Goal: Transaction & Acquisition: Purchase product/service

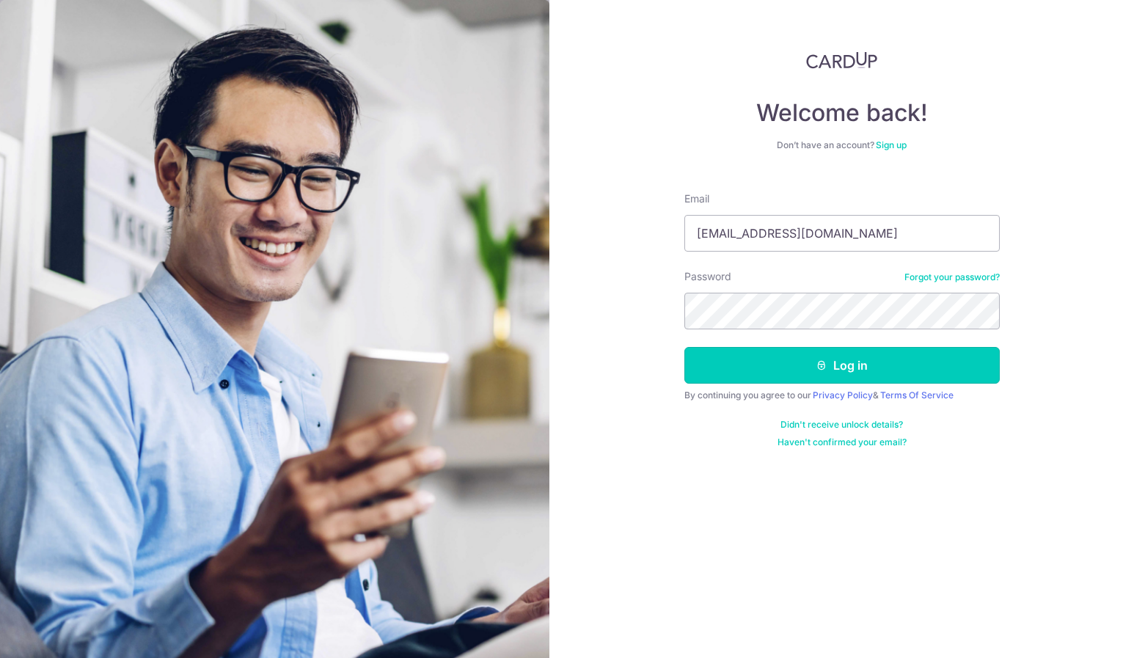
click at [814, 365] on button "Log in" at bounding box center [842, 365] width 315 height 37
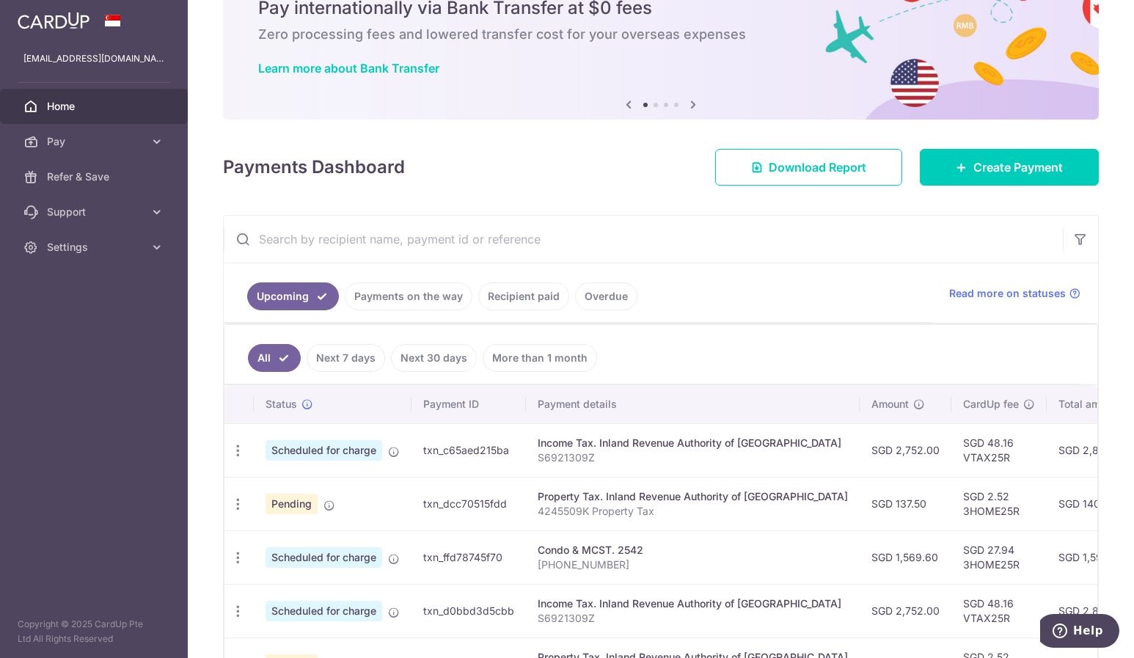
scroll to position [147, 0]
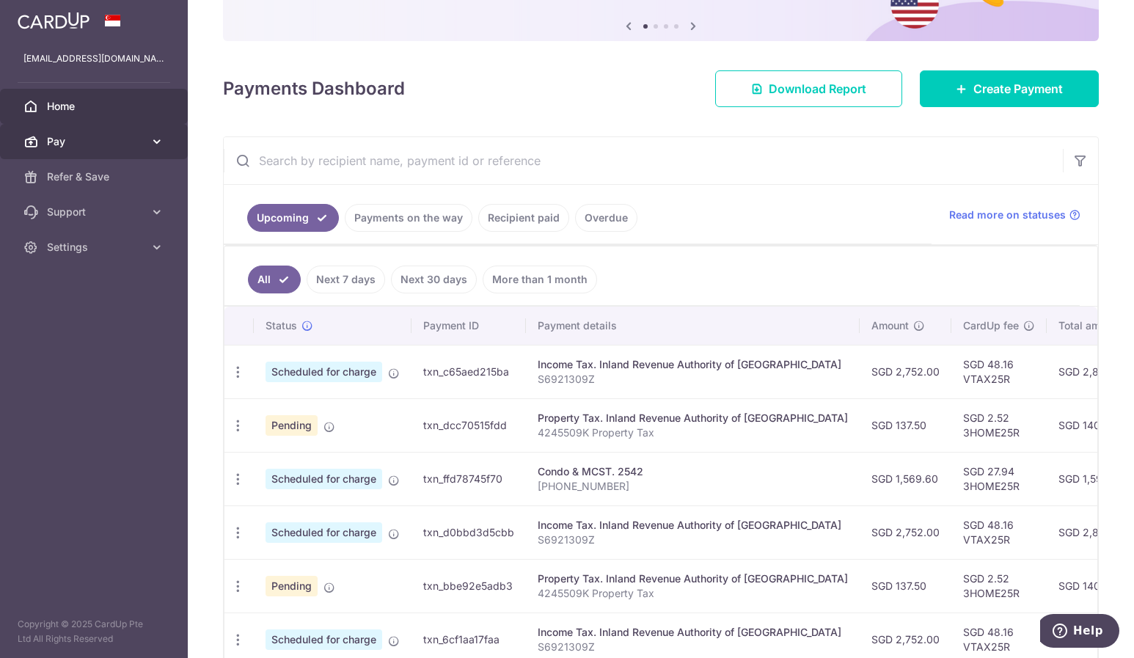
click at [87, 147] on span "Pay" at bounding box center [95, 141] width 97 height 15
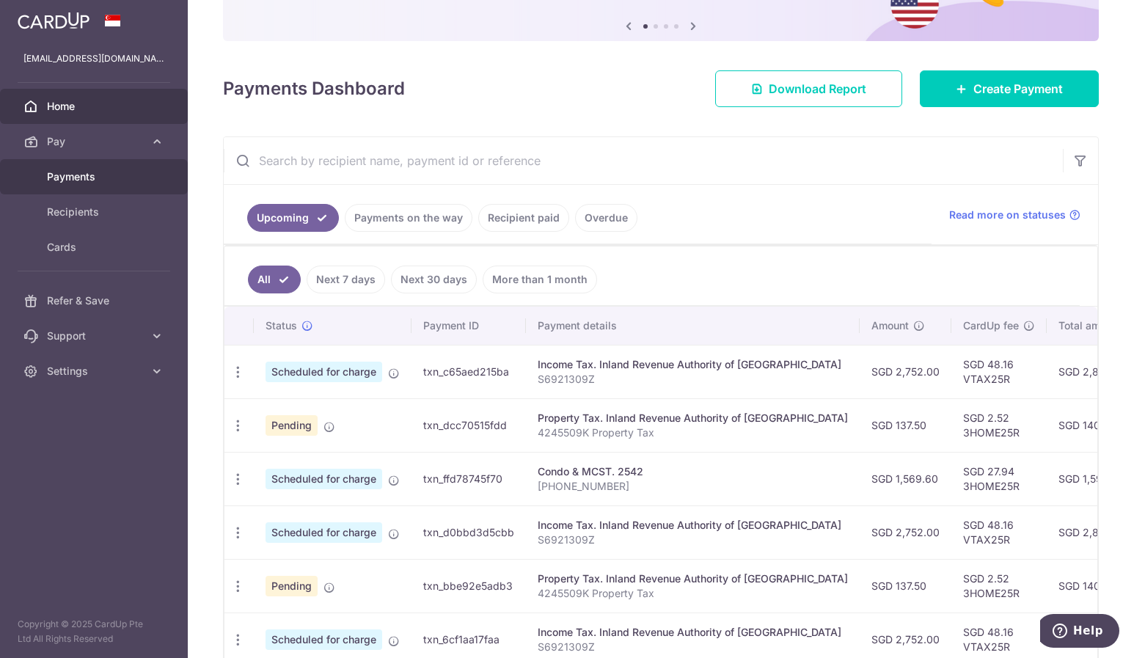
click at [85, 186] on link "Payments" at bounding box center [94, 176] width 188 height 35
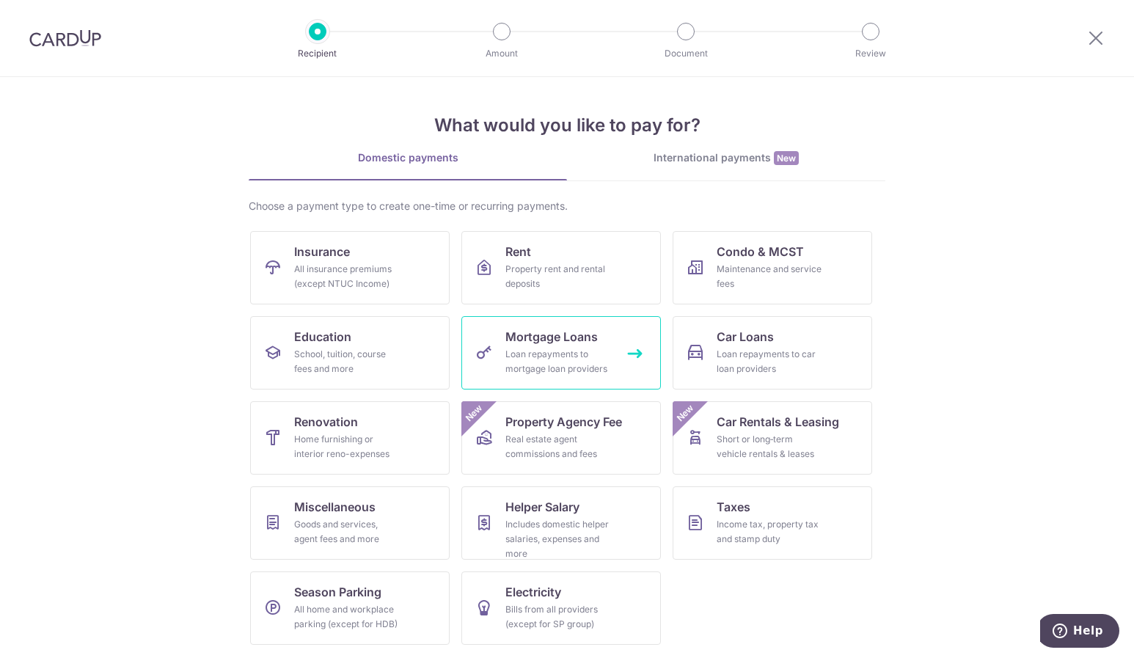
click at [581, 347] on div "Loan repayments to mortgage loan providers" at bounding box center [559, 361] width 106 height 29
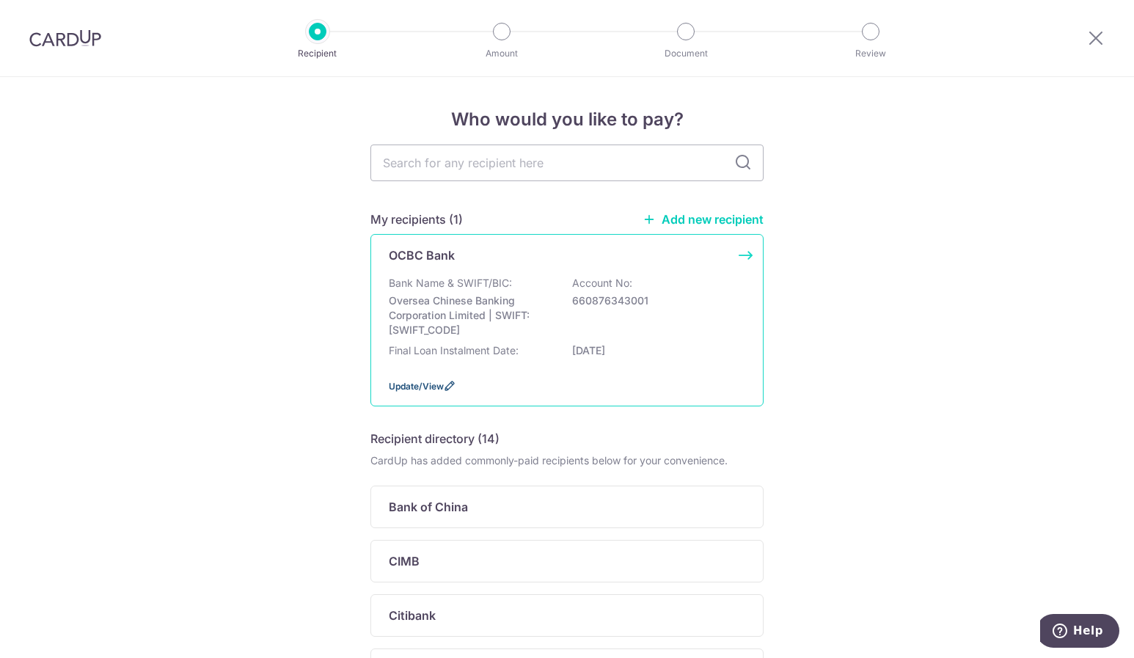
click at [424, 385] on span "Update/View" at bounding box center [416, 386] width 55 height 11
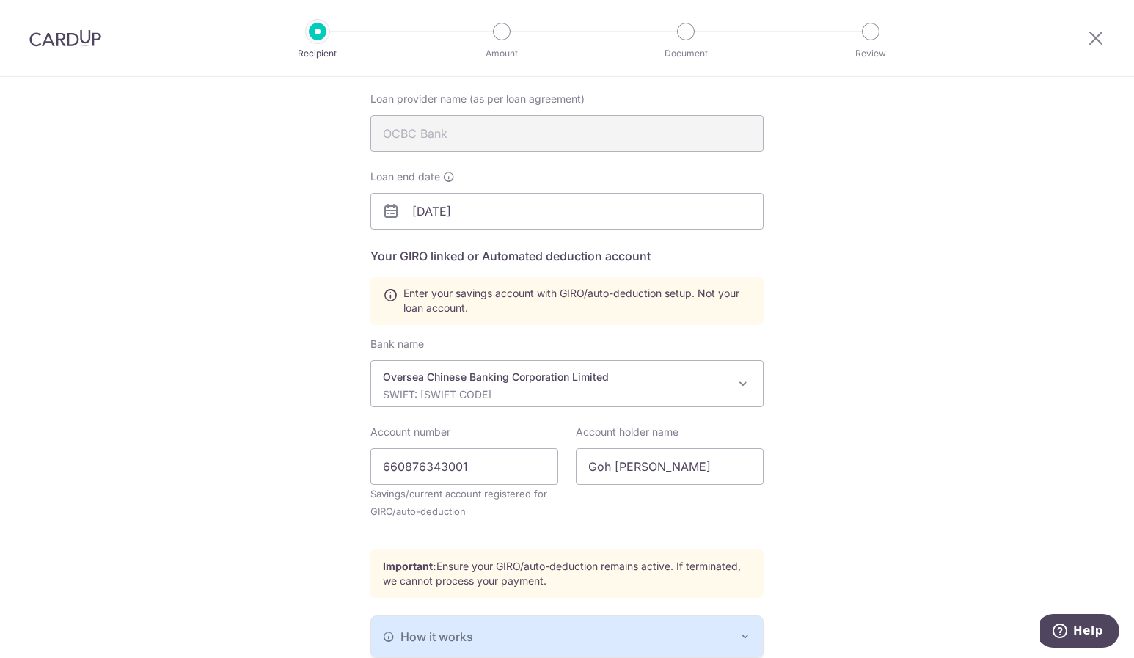
scroll to position [147, 0]
click at [916, 174] on div "Recipient Details Your recipient does not need a CardUp account to receive your…" at bounding box center [567, 354] width 1134 height 848
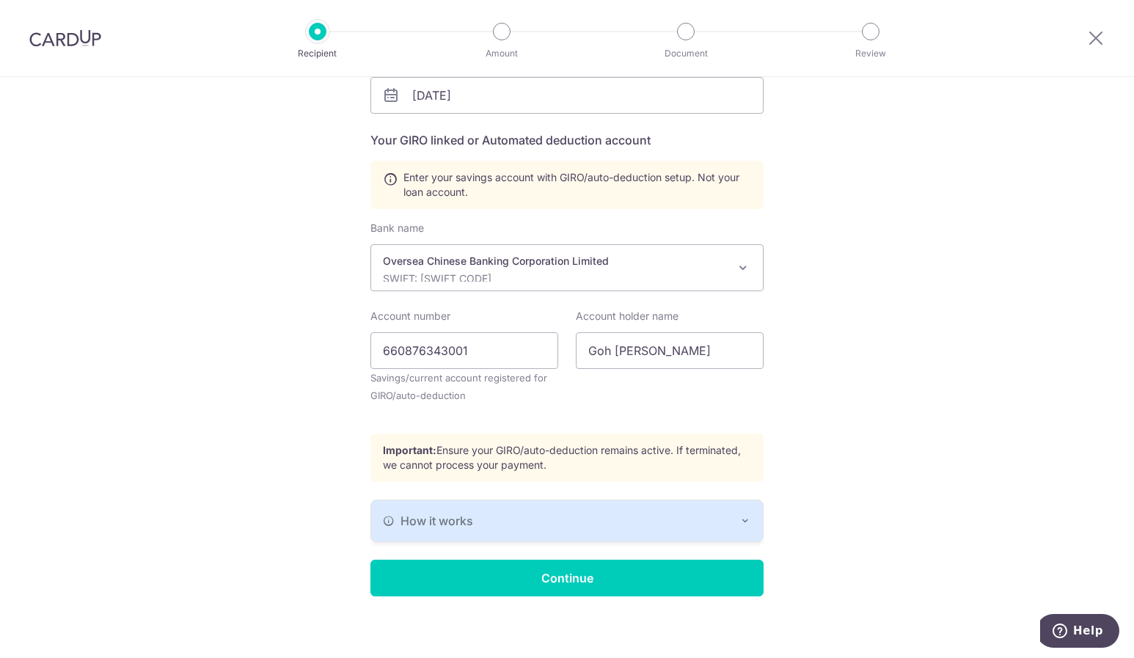
scroll to position [264, 0]
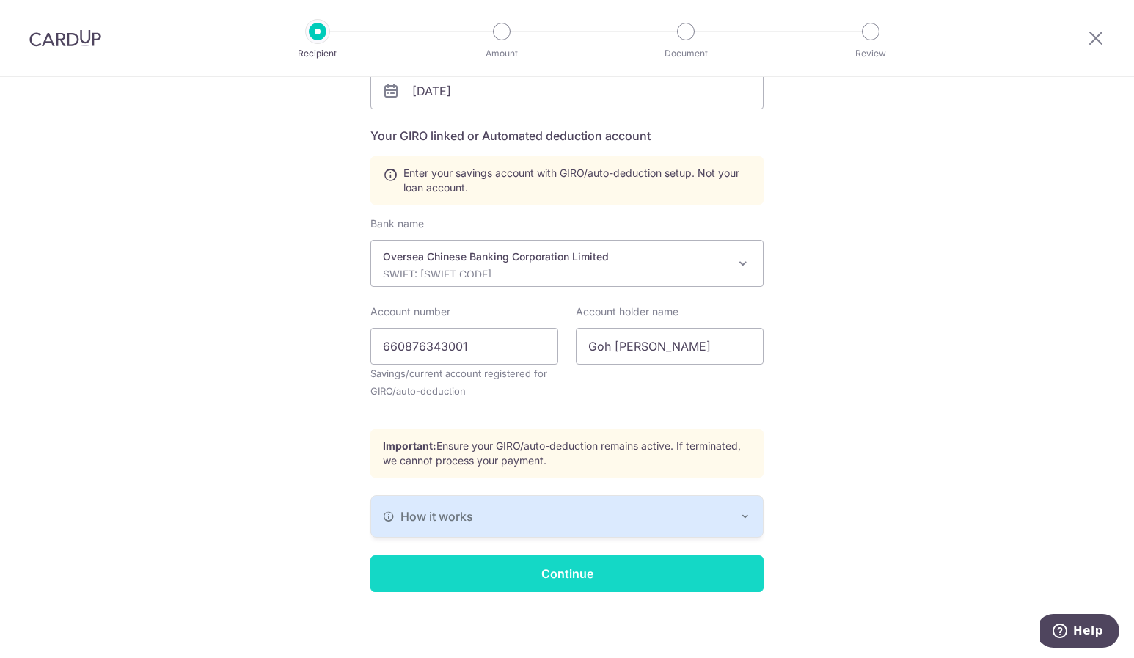
click at [581, 572] on input "Continue" at bounding box center [567, 573] width 393 height 37
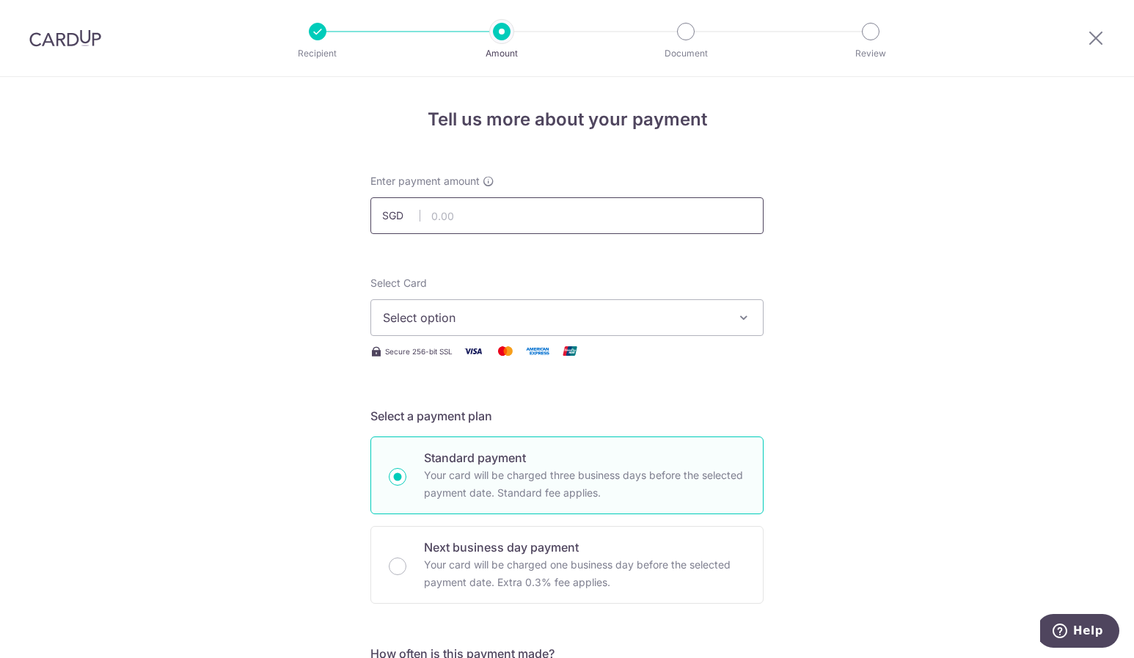
click at [493, 221] on input "text" at bounding box center [567, 215] width 393 height 37
type input "7,049.00"
click at [563, 318] on span "Select option" at bounding box center [554, 318] width 342 height 18
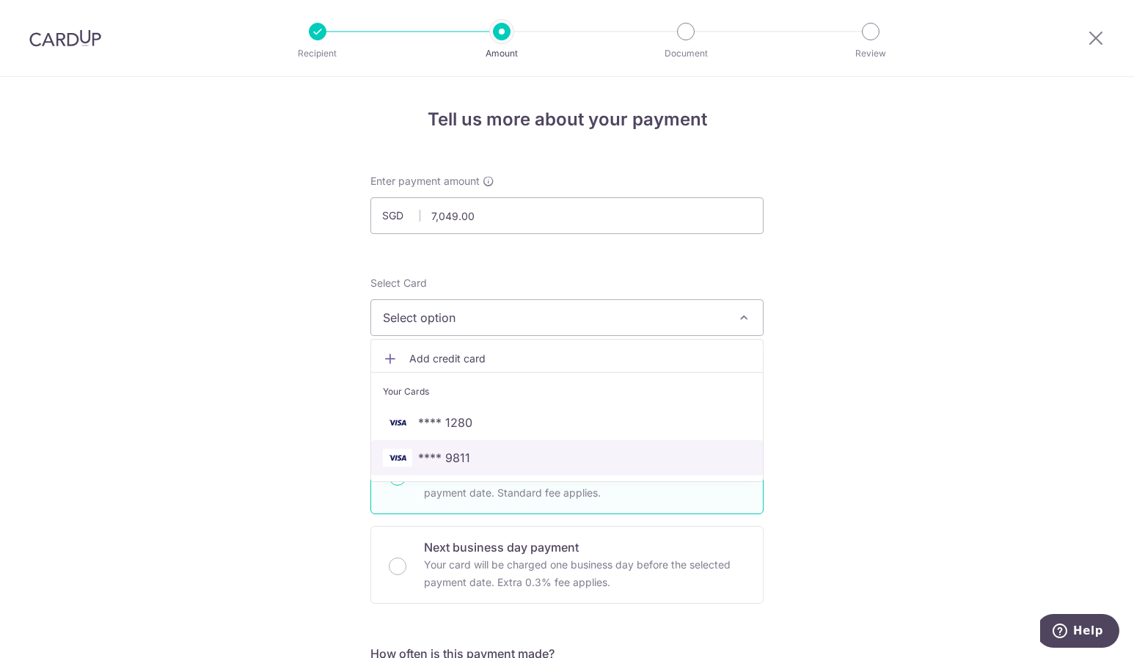
click at [572, 449] on span "**** 9811" at bounding box center [567, 458] width 368 height 18
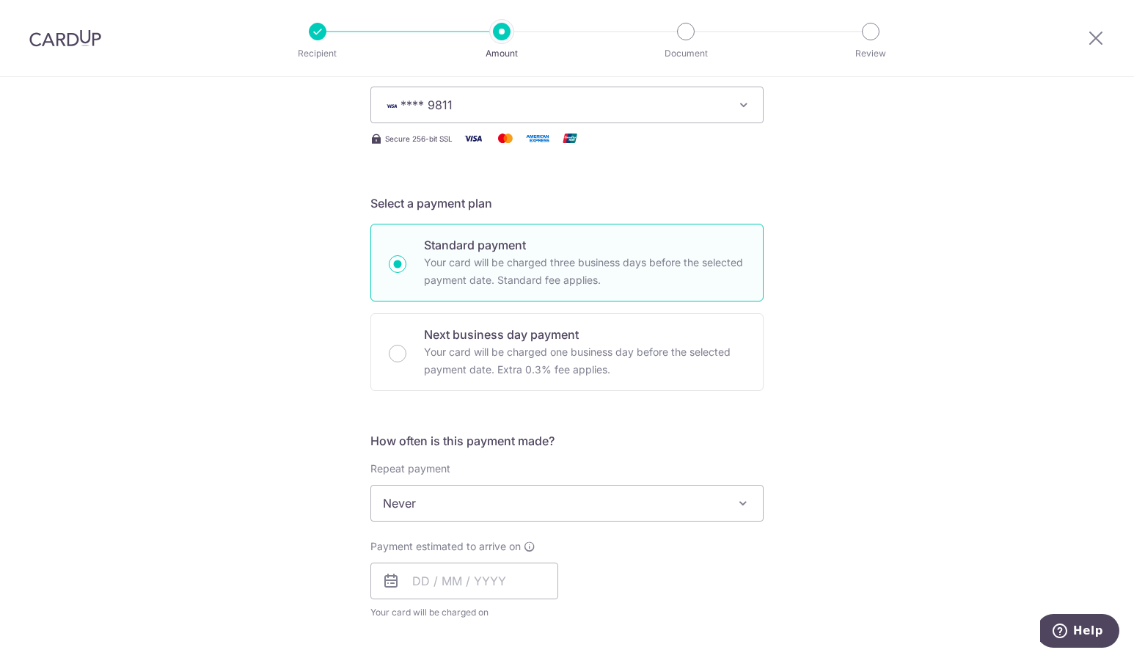
scroll to position [293, 0]
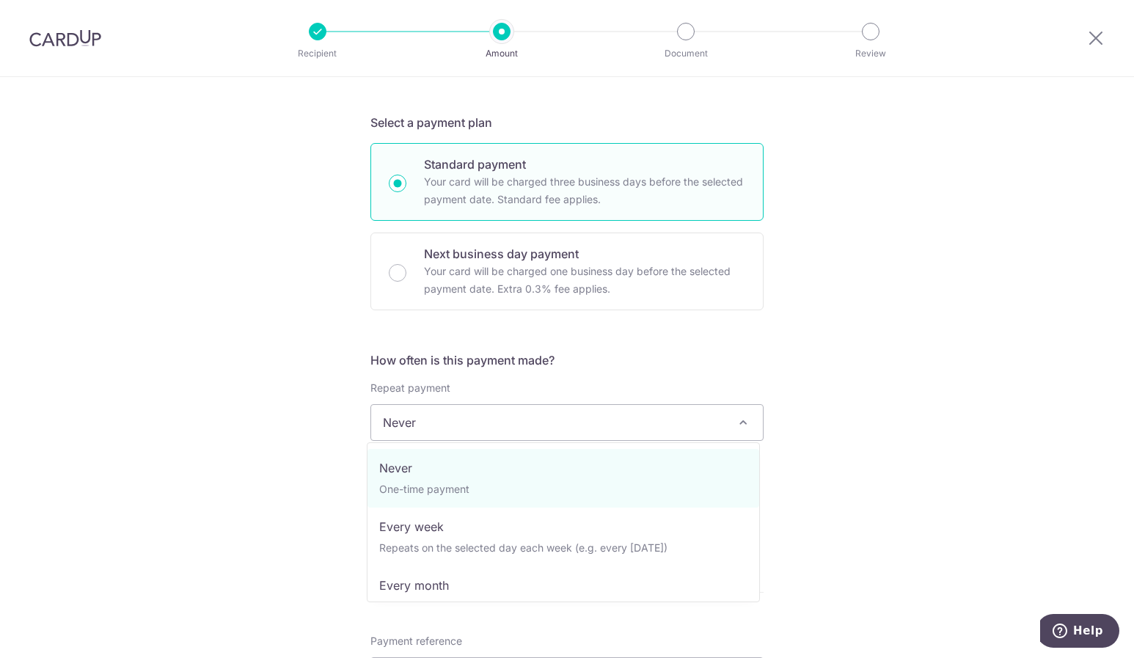
click at [601, 419] on span "Never" at bounding box center [567, 422] width 392 height 35
select select "3"
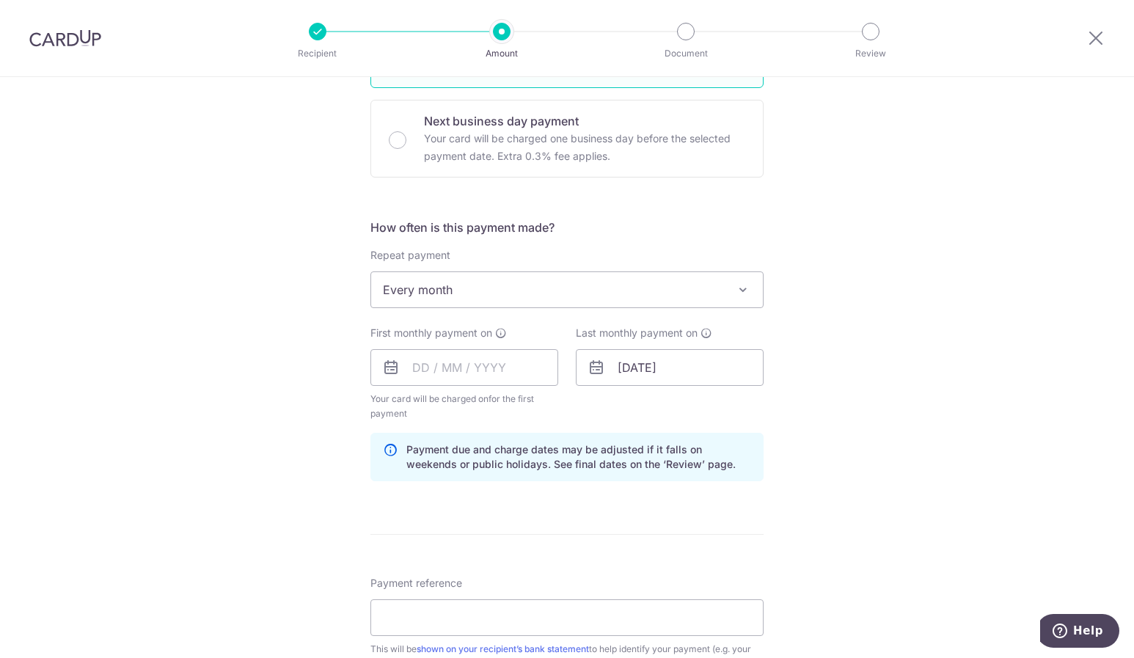
scroll to position [440, 0]
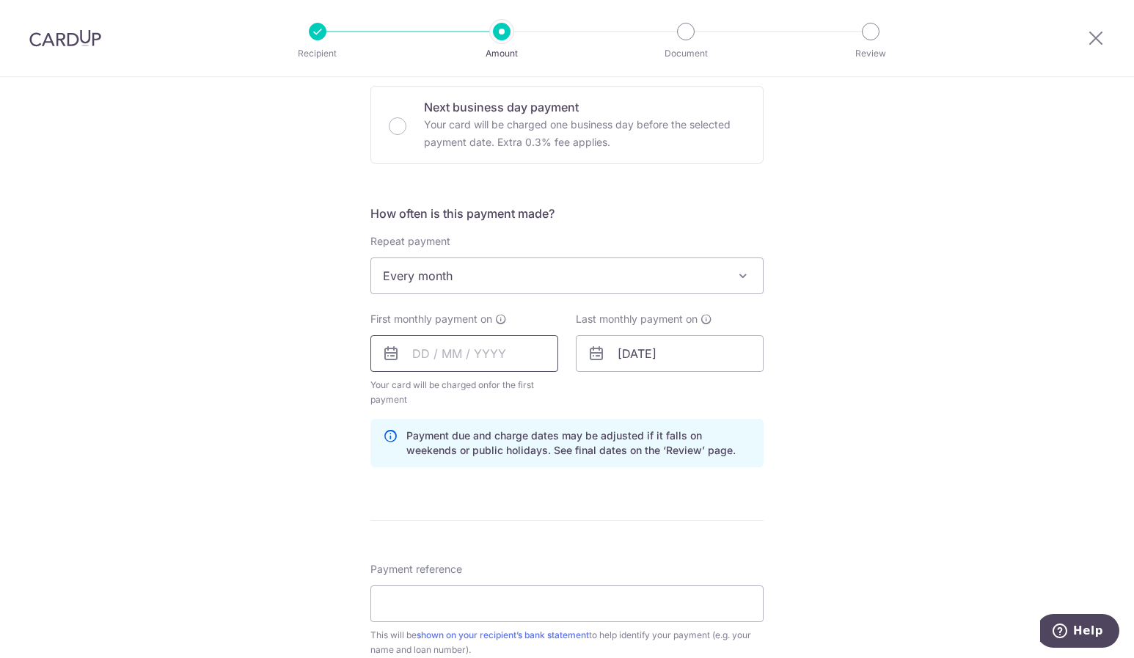
click at [496, 359] on input "text" at bounding box center [465, 353] width 188 height 37
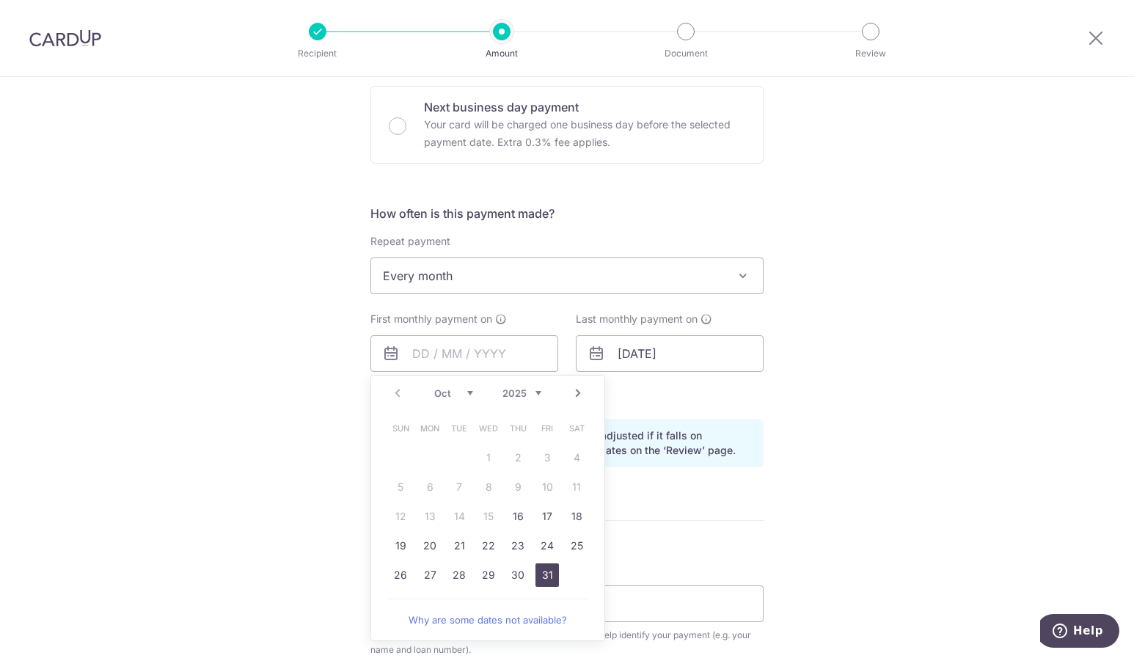
click at [547, 577] on link "31" at bounding box center [547, 574] width 23 height 23
click at [624, 280] on span "Every month" at bounding box center [567, 275] width 392 height 35
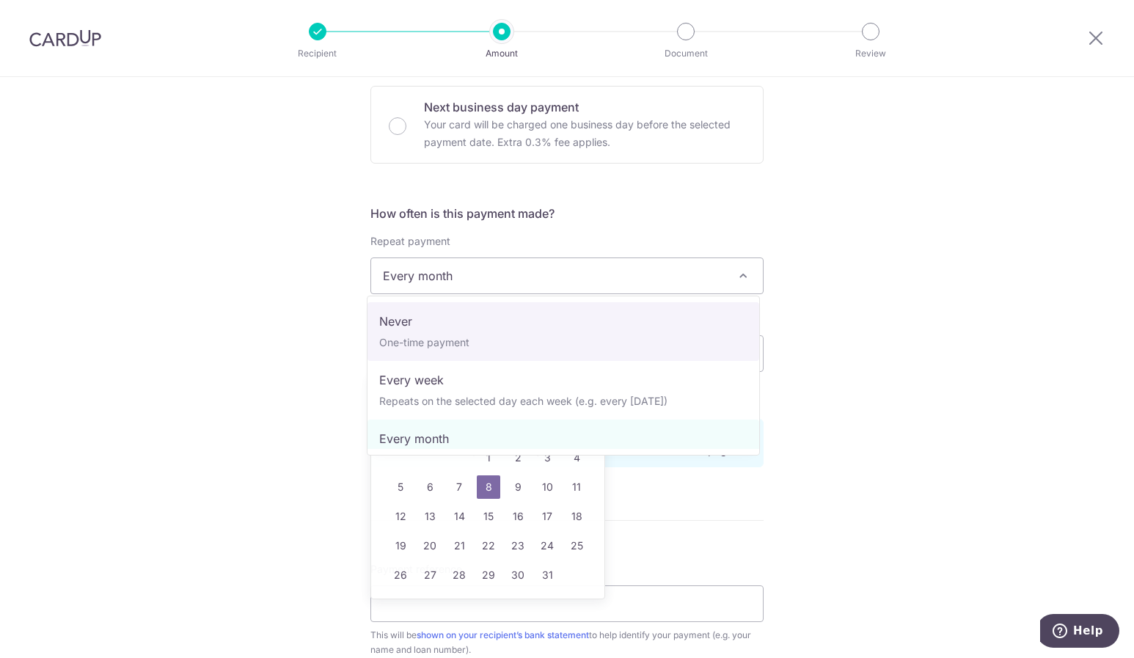
type input "31/10/2025"
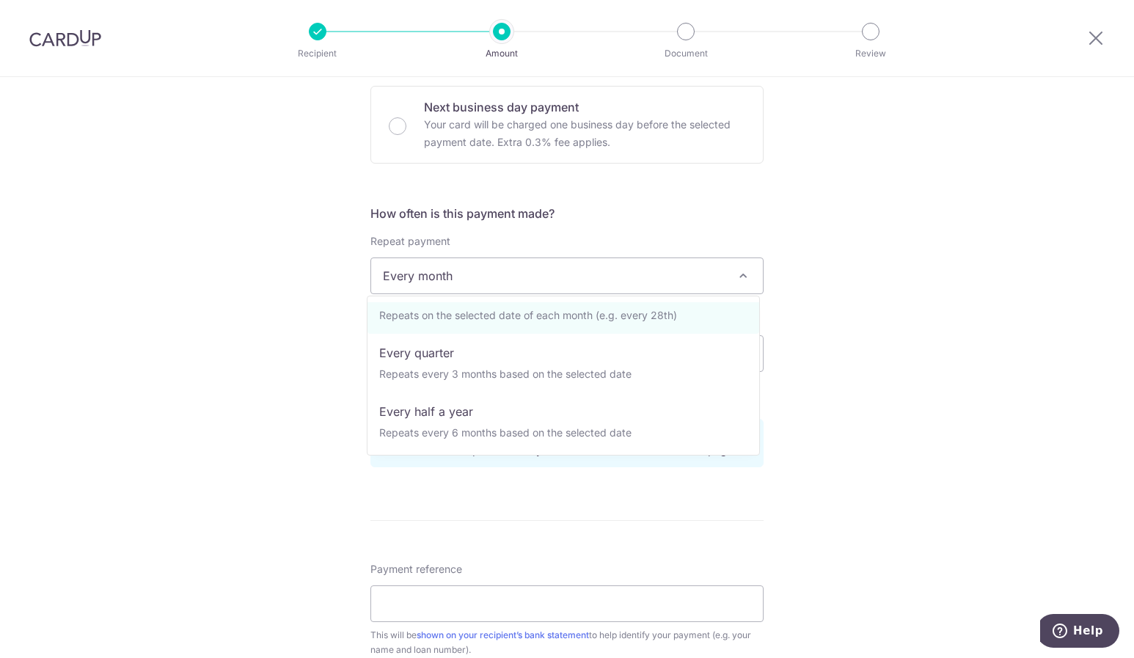
scroll to position [147, 0]
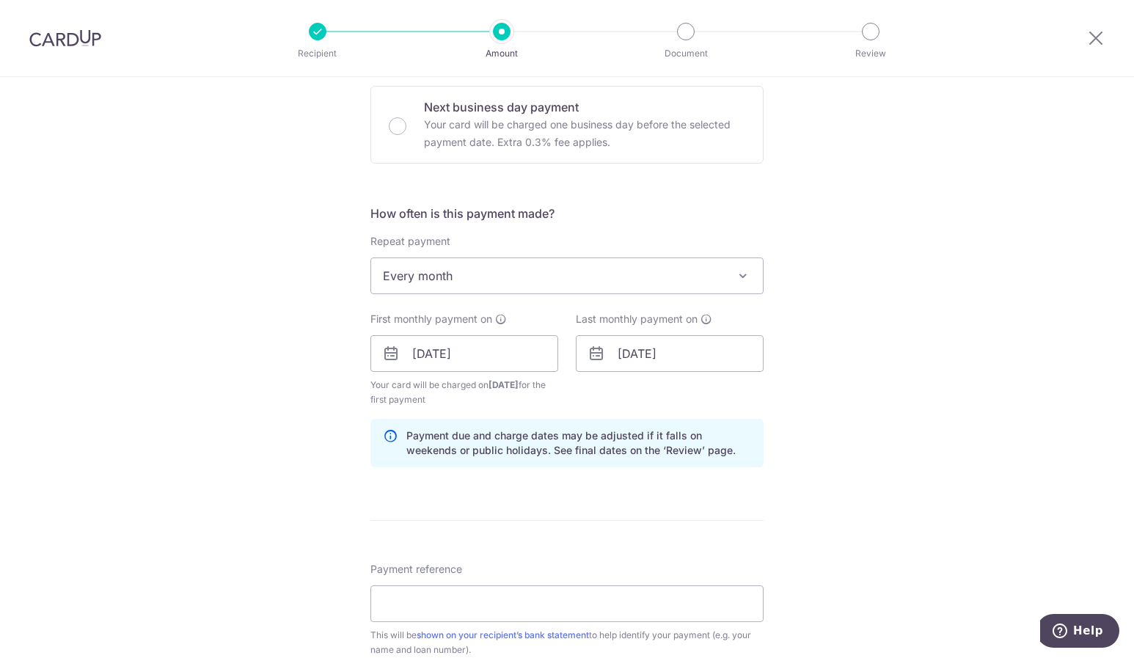
click at [809, 434] on div "Tell us more about your payment Enter payment amount SGD 7,049.00 7049.00 Selec…" at bounding box center [567, 338] width 1134 height 1402
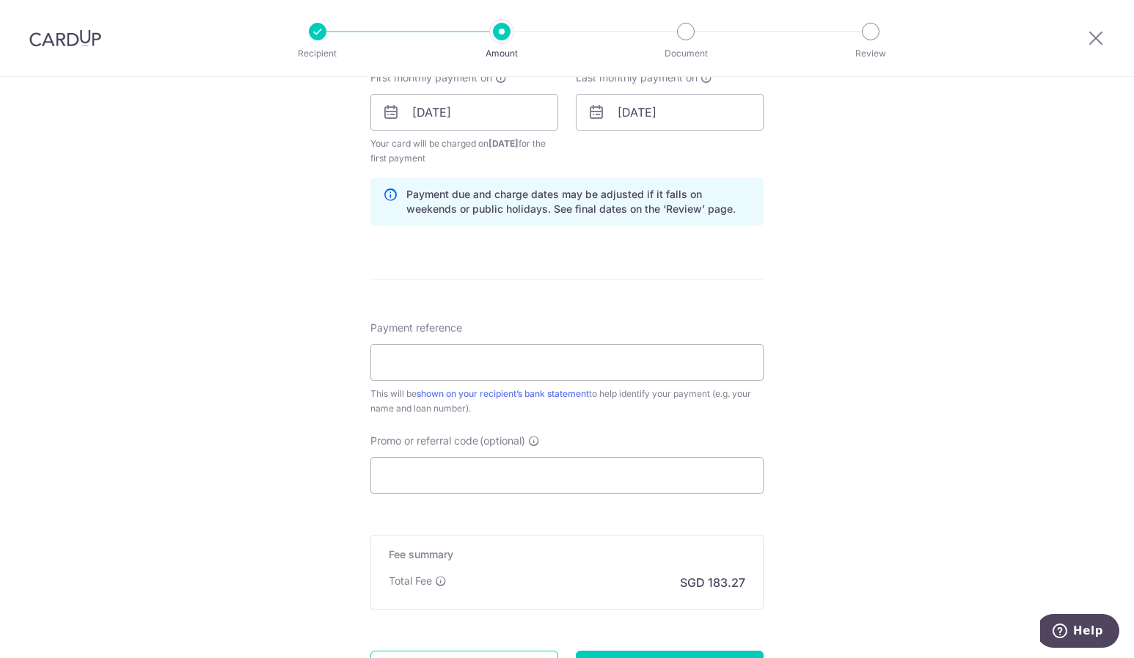
scroll to position [514, 0]
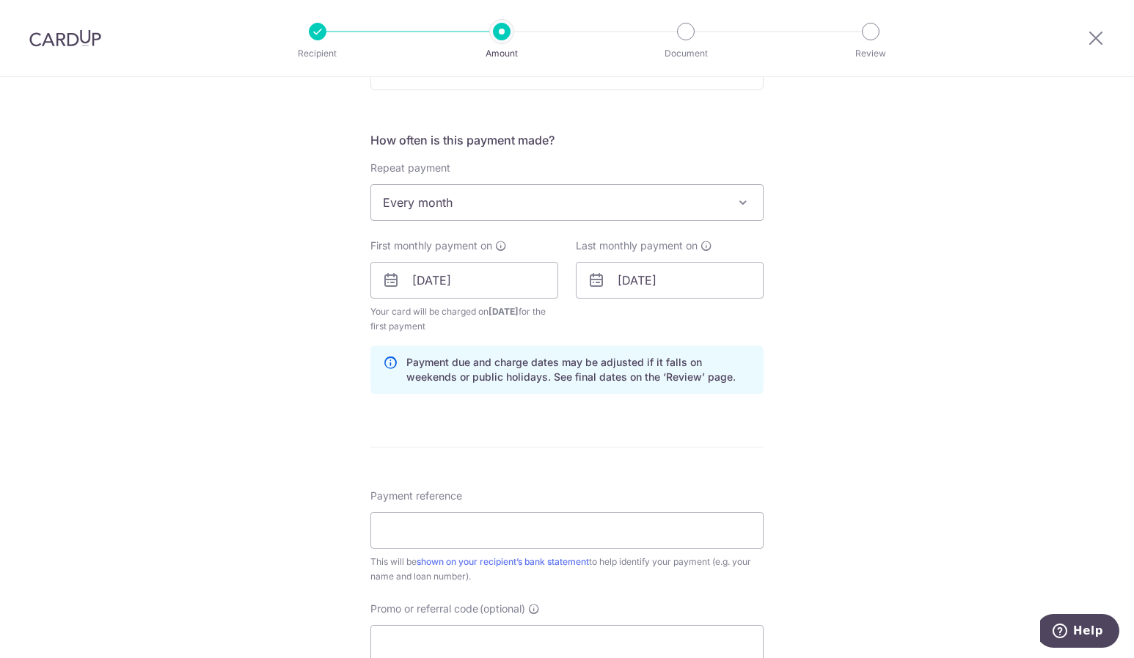
click at [600, 287] on icon at bounding box center [597, 280] width 18 height 18
click at [687, 272] on input "17/01/2042" at bounding box center [670, 280] width 188 height 37
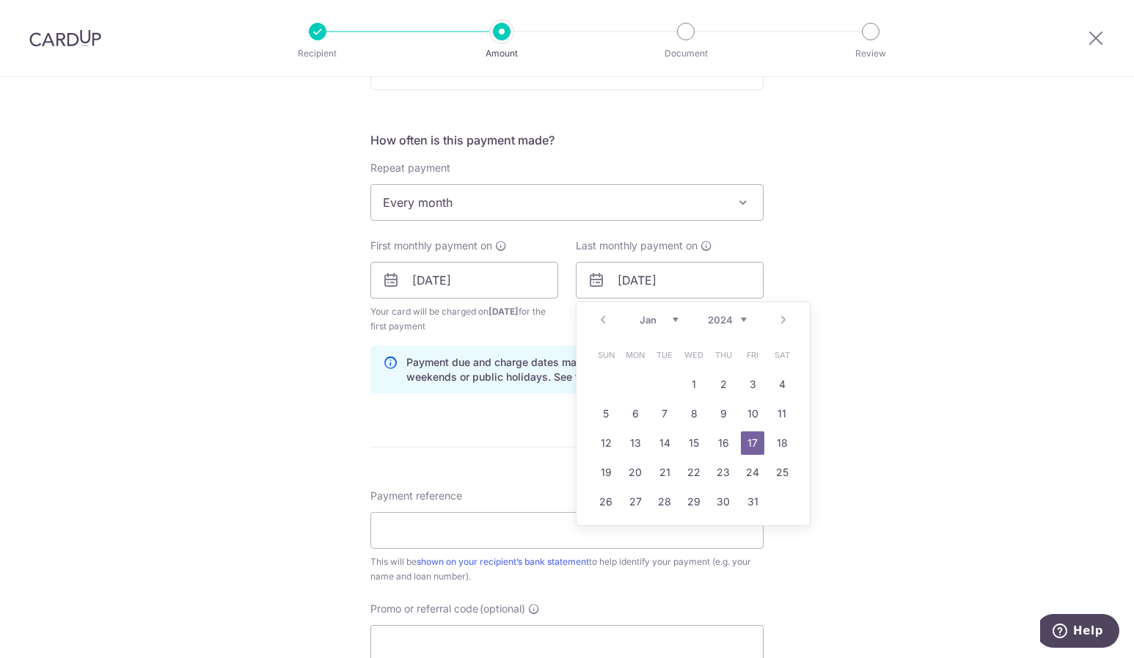
click at [782, 319] on div "Prev Next Jan Feb Mar Apr May Jun Jul Aug Sep Oct Nov Dec 2024 2025 2026 2027 2…" at bounding box center [693, 319] width 233 height 35
click at [741, 320] on select "2024 2025 2026 2027 2028 2029 2030 2031 2032 2033 2034 2035" at bounding box center [727, 320] width 39 height 12
click at [666, 318] on select "Jan Feb Mar Apr May Jun Jul Aug Sep Oct Nov Dec" at bounding box center [659, 320] width 39 height 12
click at [689, 503] on link "31" at bounding box center [693, 501] width 23 height 23
type input "31/12/2025"
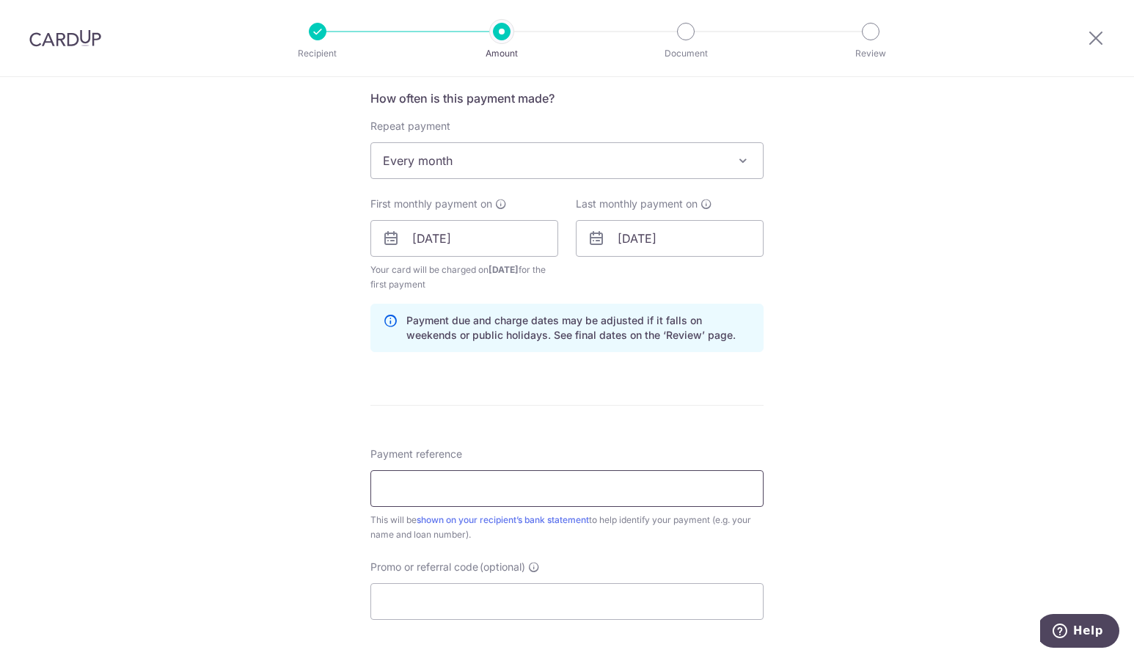
scroll to position [587, 0]
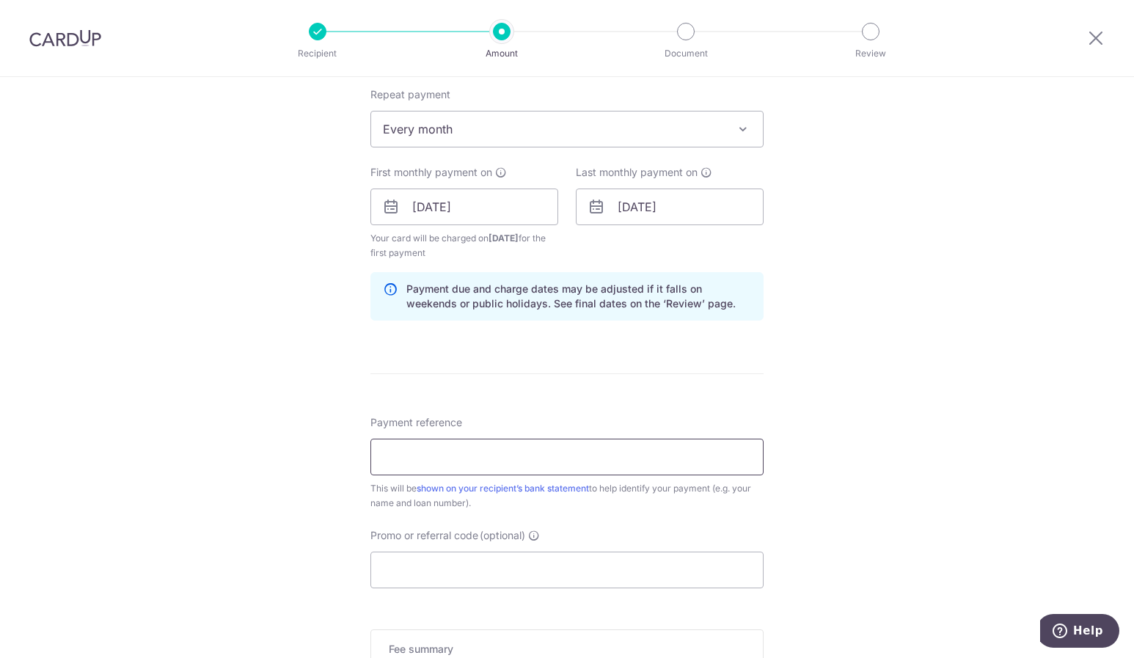
click at [505, 449] on input "Payment reference" at bounding box center [567, 457] width 393 height 37
type input "OCBC Mortgage"
click at [603, 579] on input "Promo or referral code (optional)" at bounding box center [567, 570] width 393 height 37
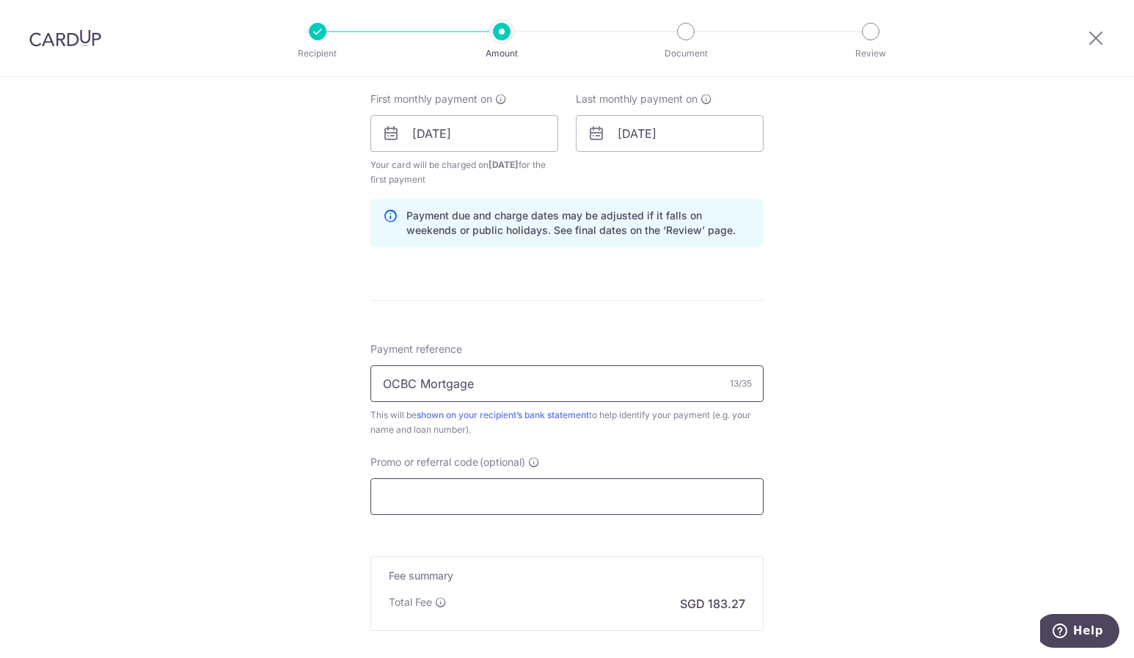
scroll to position [734, 0]
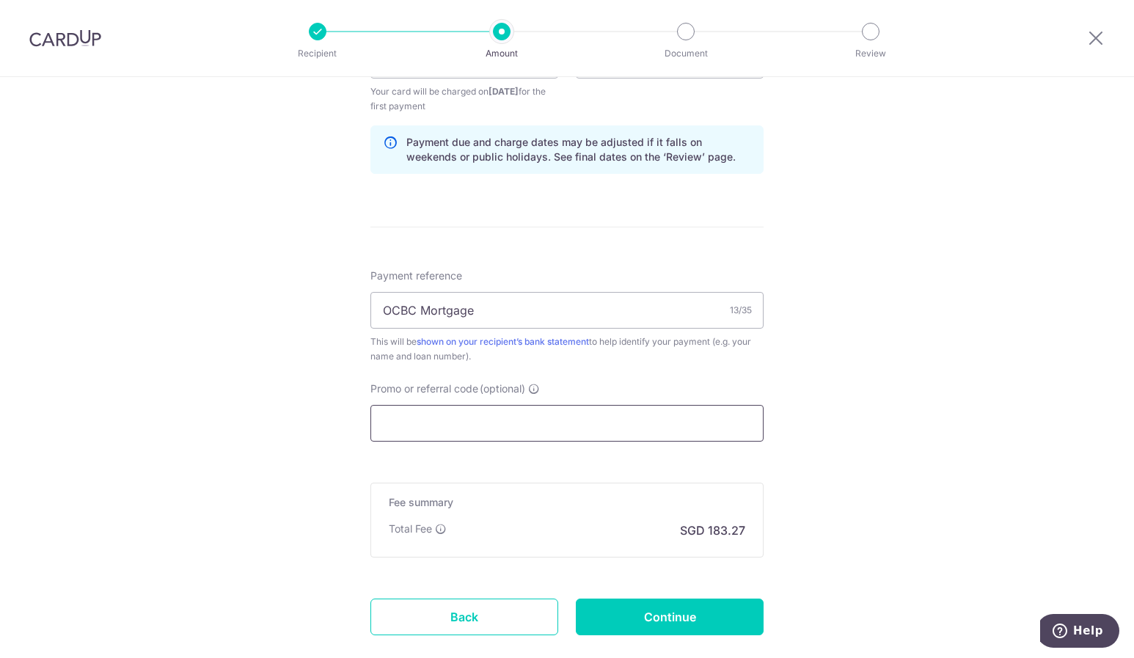
paste input "3HOME25R"
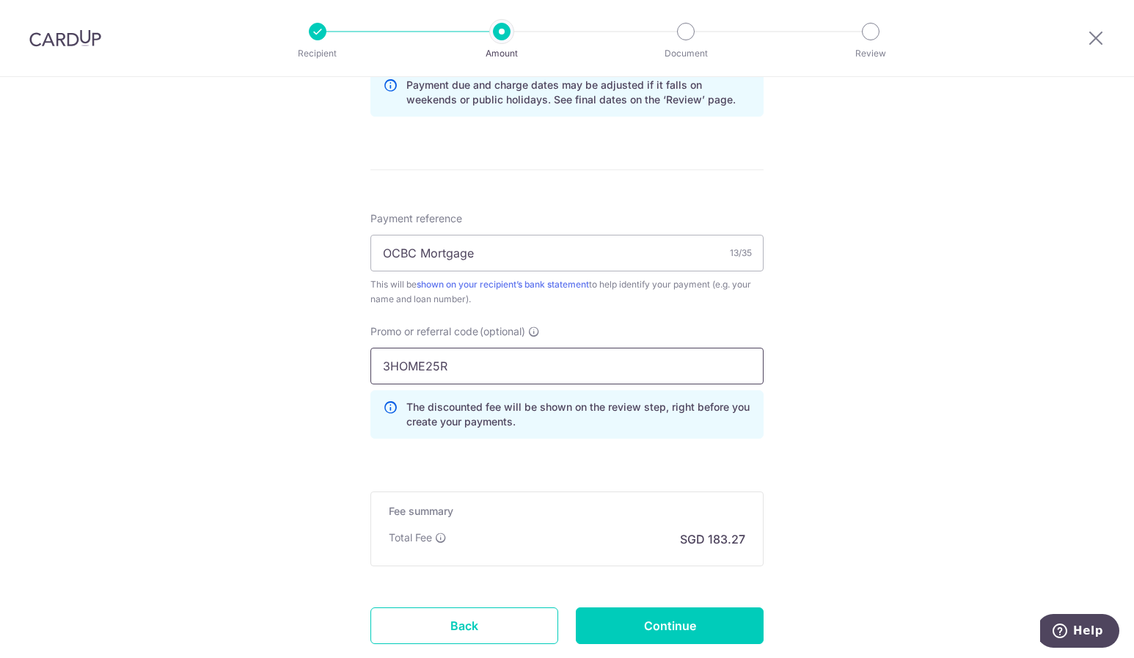
scroll to position [880, 0]
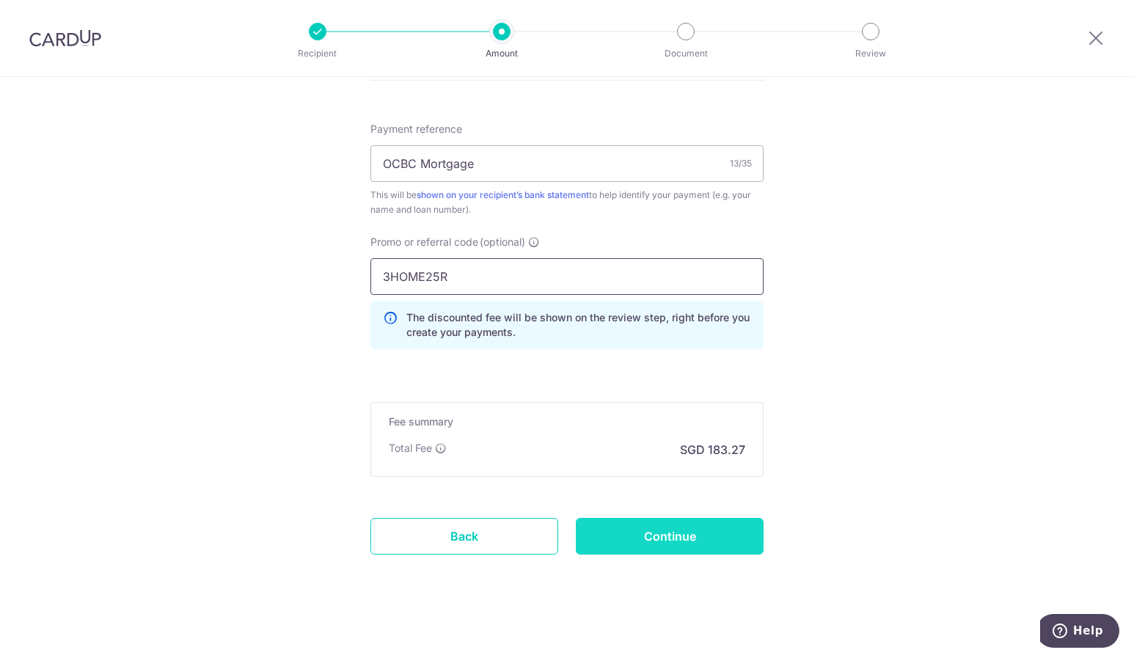
type input "3HOME25R"
click at [702, 534] on input "Continue" at bounding box center [670, 536] width 188 height 37
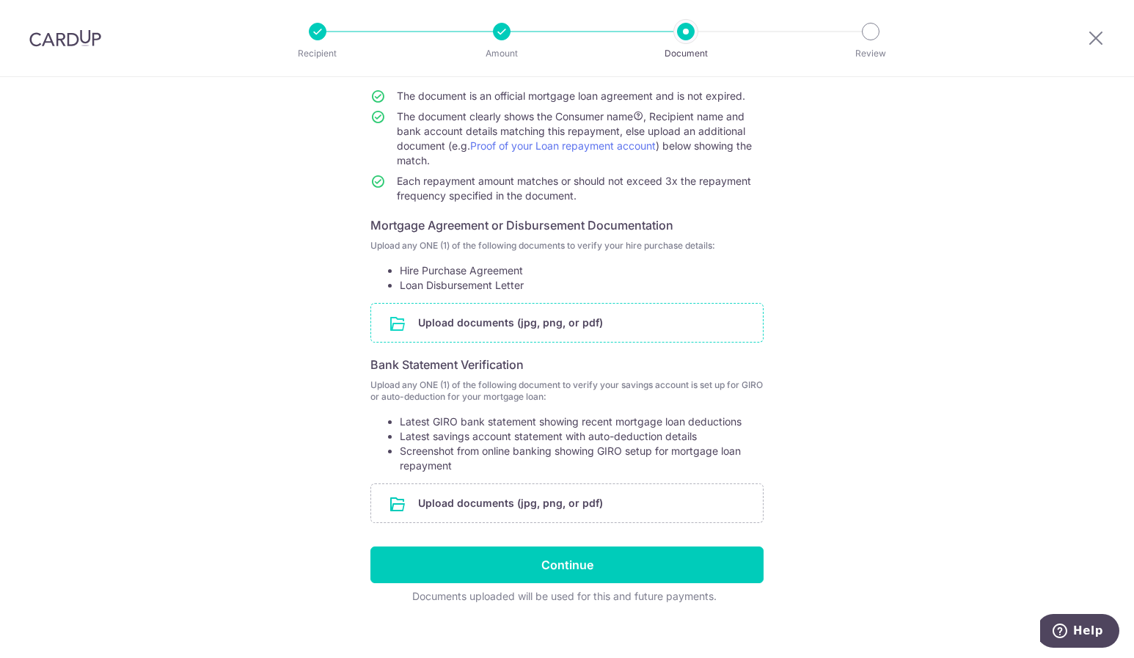
scroll to position [146, 0]
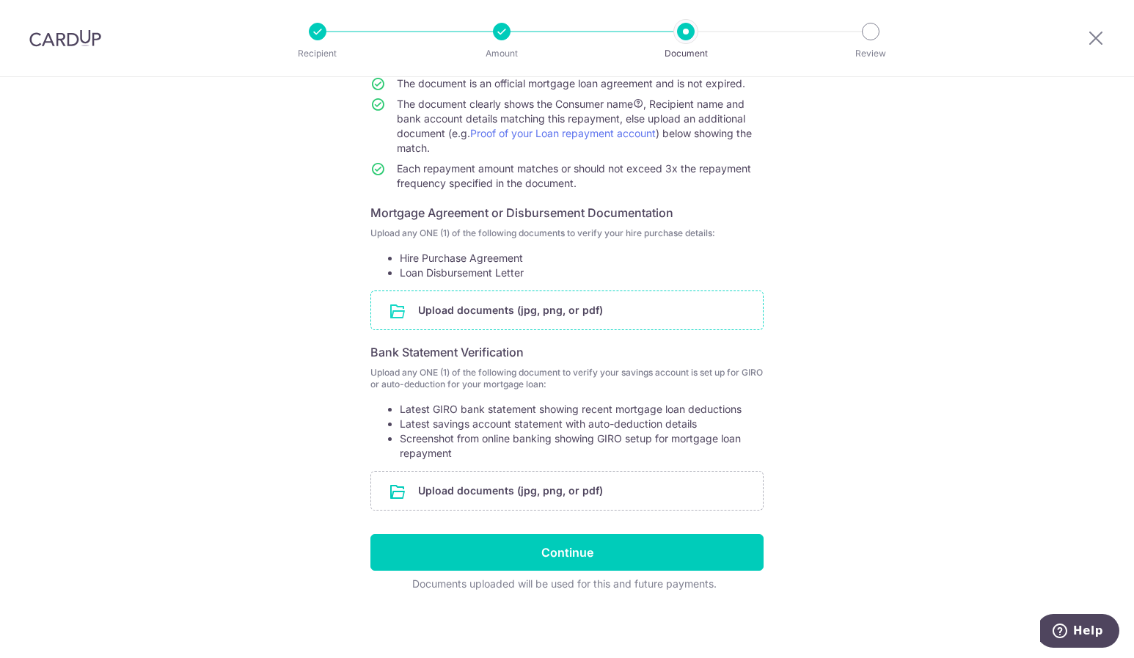
click at [569, 309] on input "file" at bounding box center [567, 310] width 392 height 38
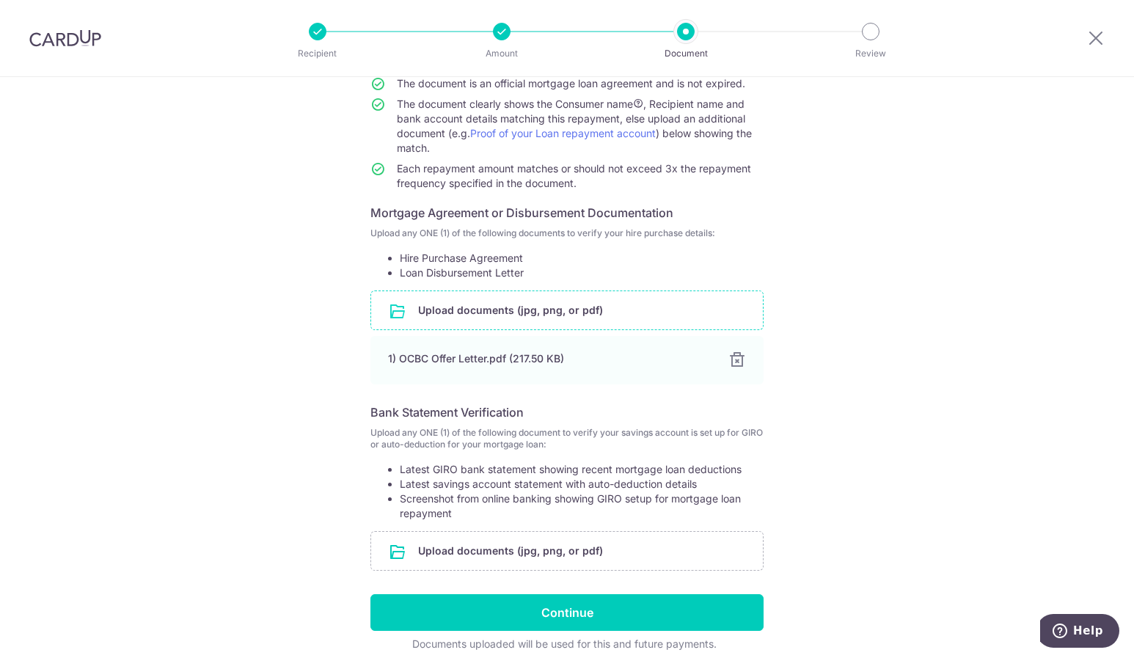
click at [475, 316] on input "file" at bounding box center [567, 310] width 392 height 38
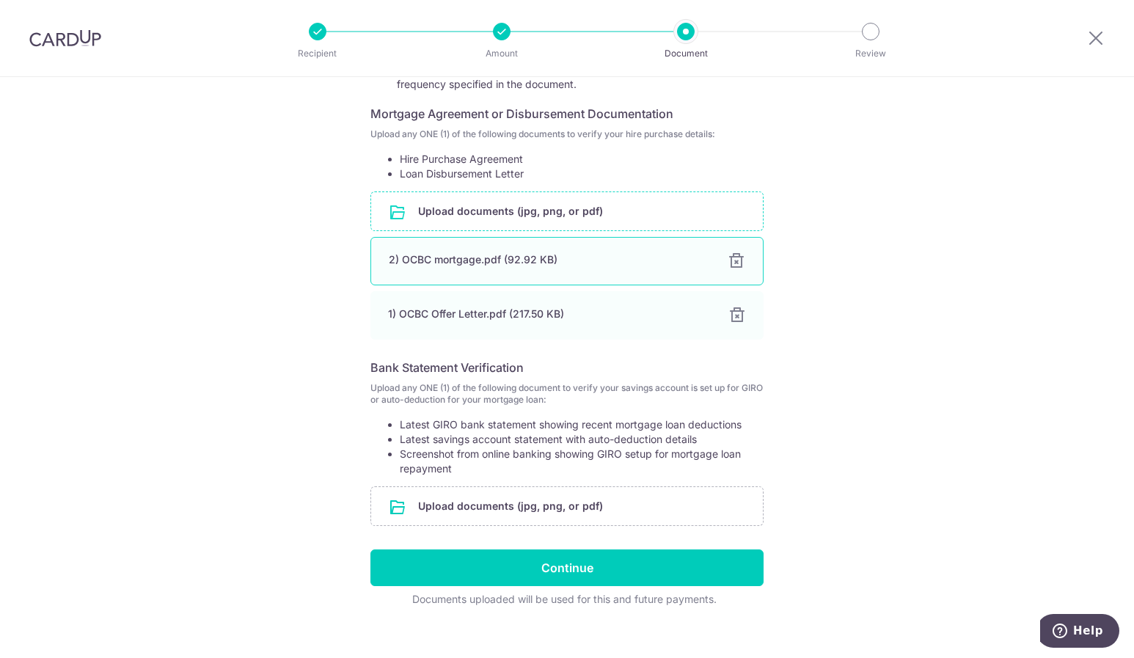
scroll to position [260, 0]
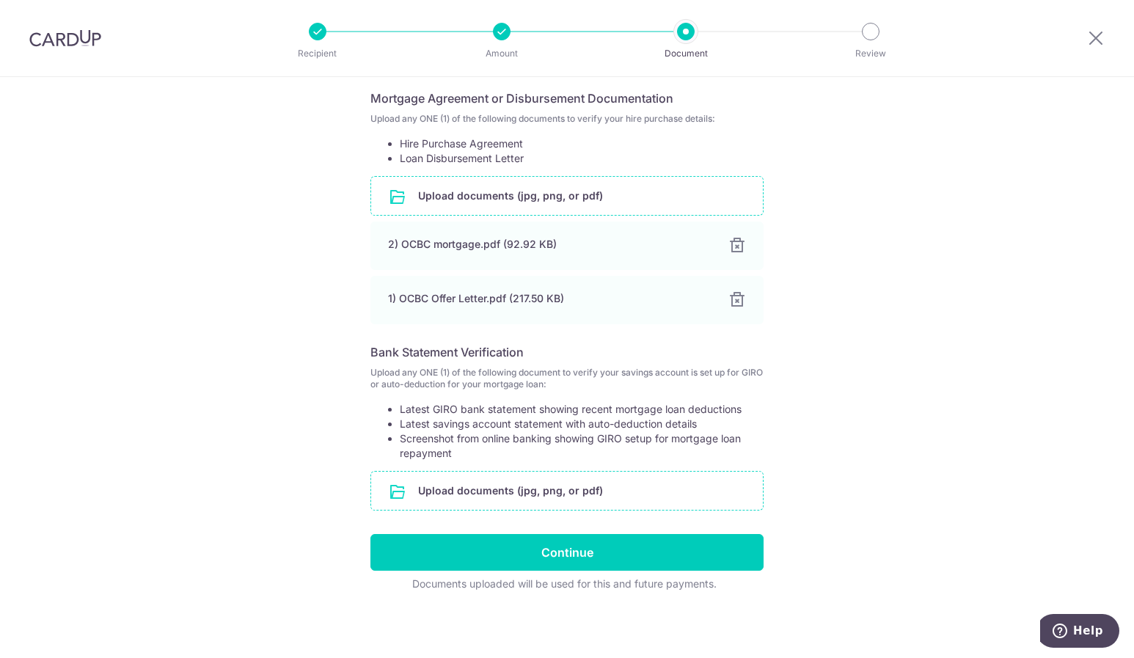
click at [540, 492] on input "file" at bounding box center [567, 491] width 392 height 38
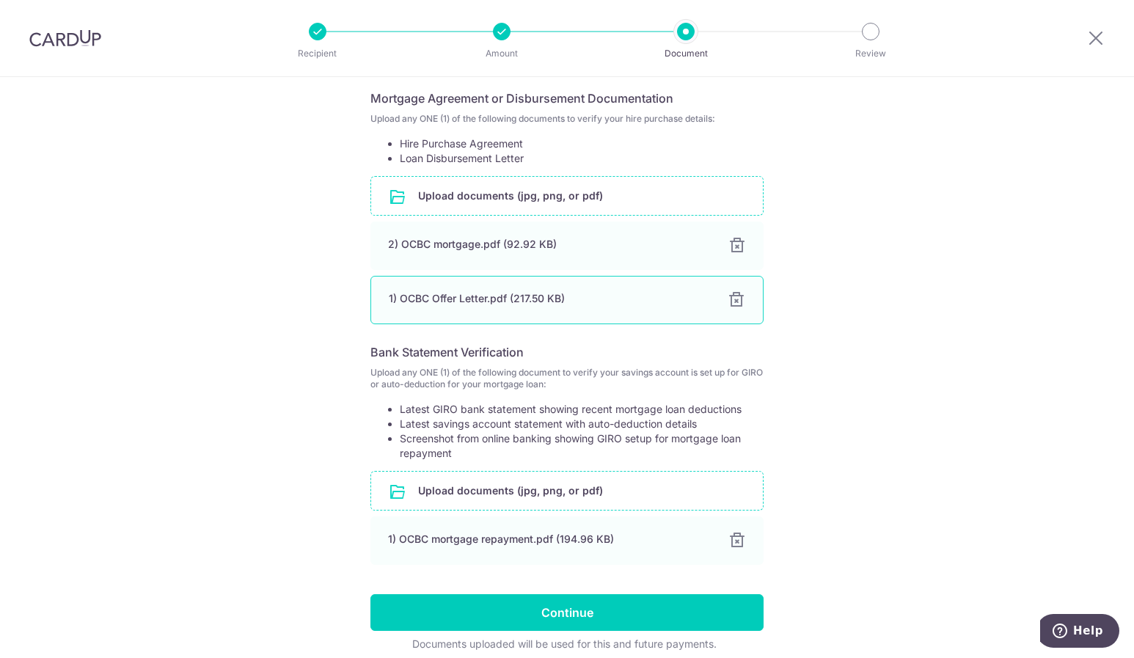
click at [737, 299] on div at bounding box center [737, 300] width 18 height 18
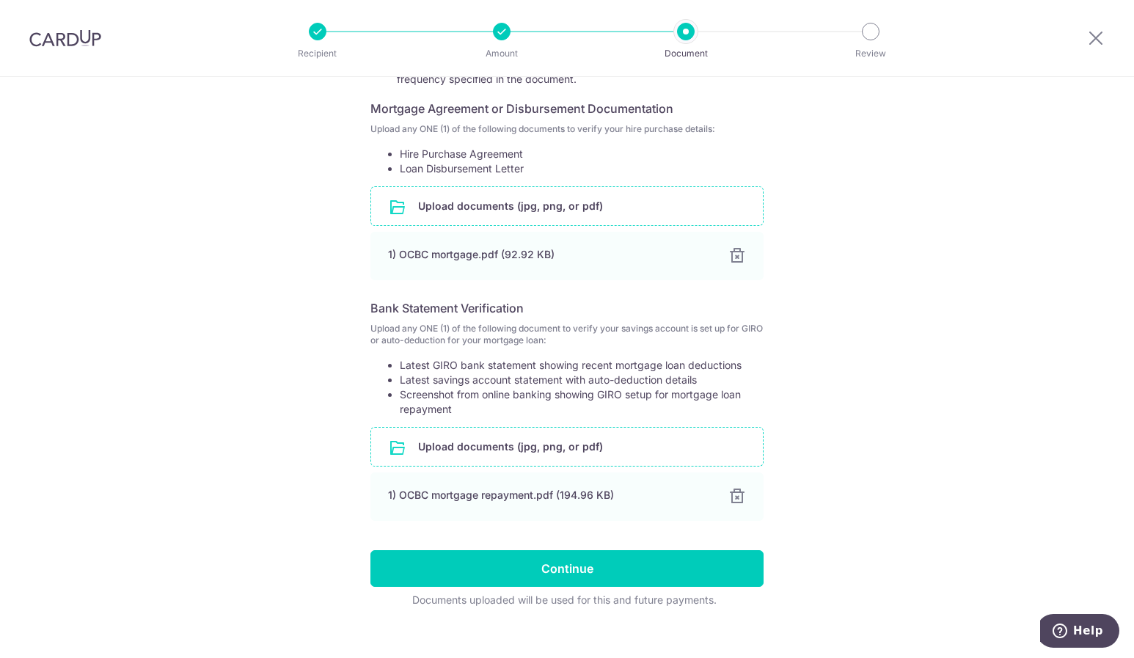
scroll to position [266, 0]
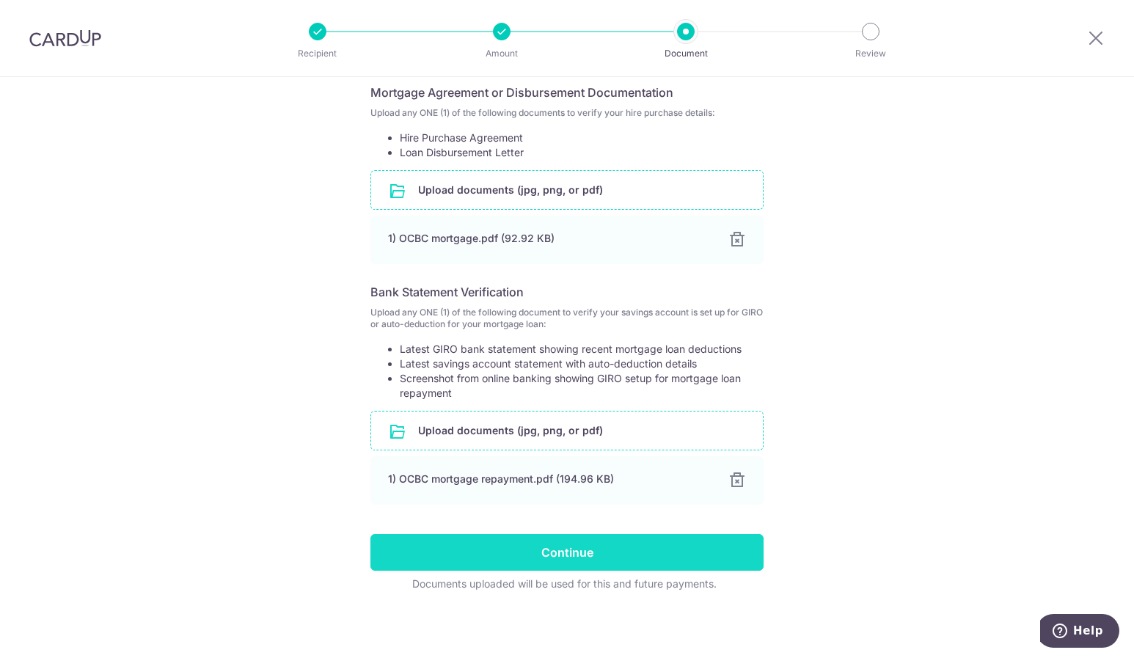
click at [578, 552] on input "Continue" at bounding box center [567, 552] width 393 height 37
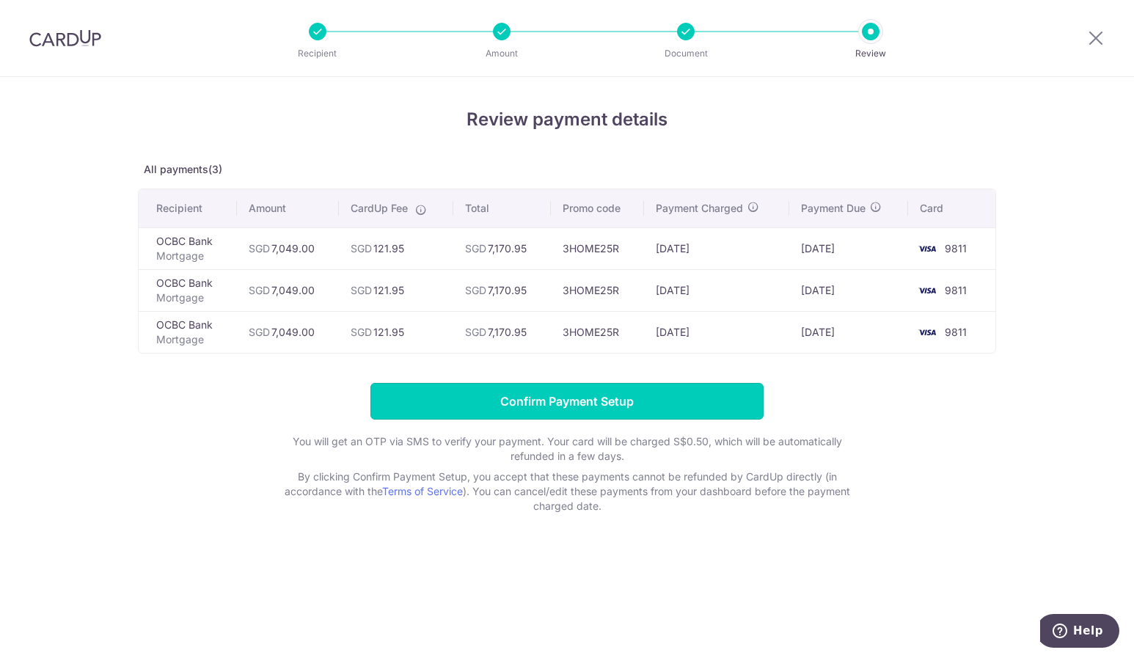
drag, startPoint x: 619, startPoint y: 398, endPoint x: 612, endPoint y: 470, distance: 73.0
click at [612, 470] on form "Confirm Payment Setup You will get an OTP via SMS to verify your payment. Your …" at bounding box center [567, 448] width 858 height 131
click at [612, 462] on div "You will get an OTP via SMS to verify your payment. Your card will be charged S…" at bounding box center [567, 473] width 587 height 79
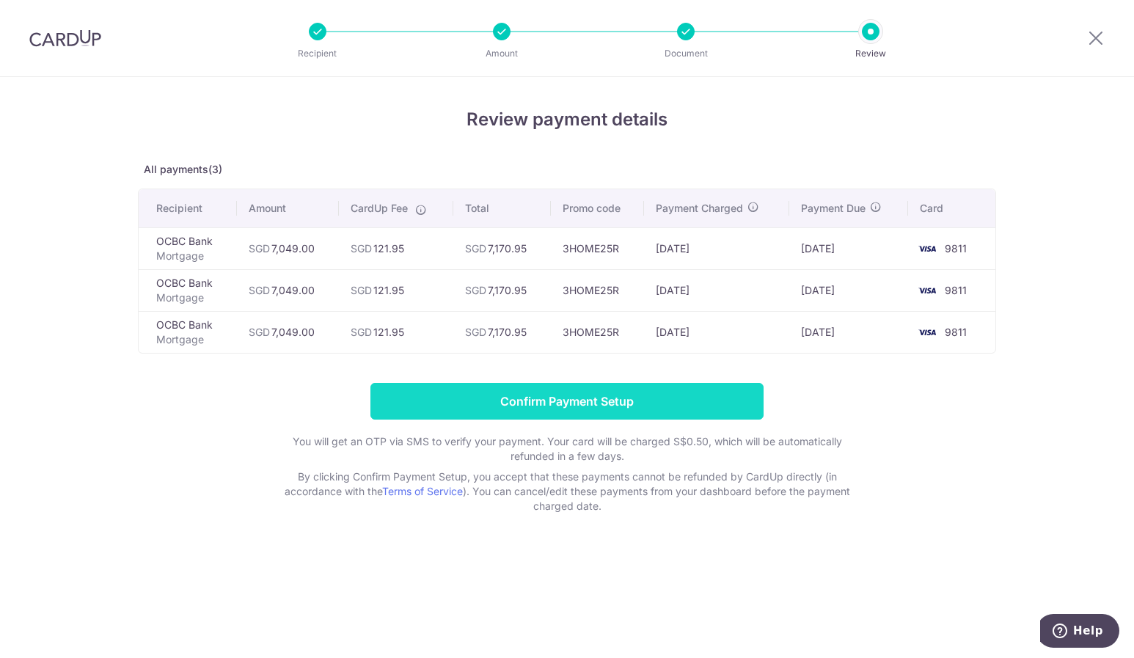
click at [615, 396] on input "Confirm Payment Setup" at bounding box center [567, 401] width 393 height 37
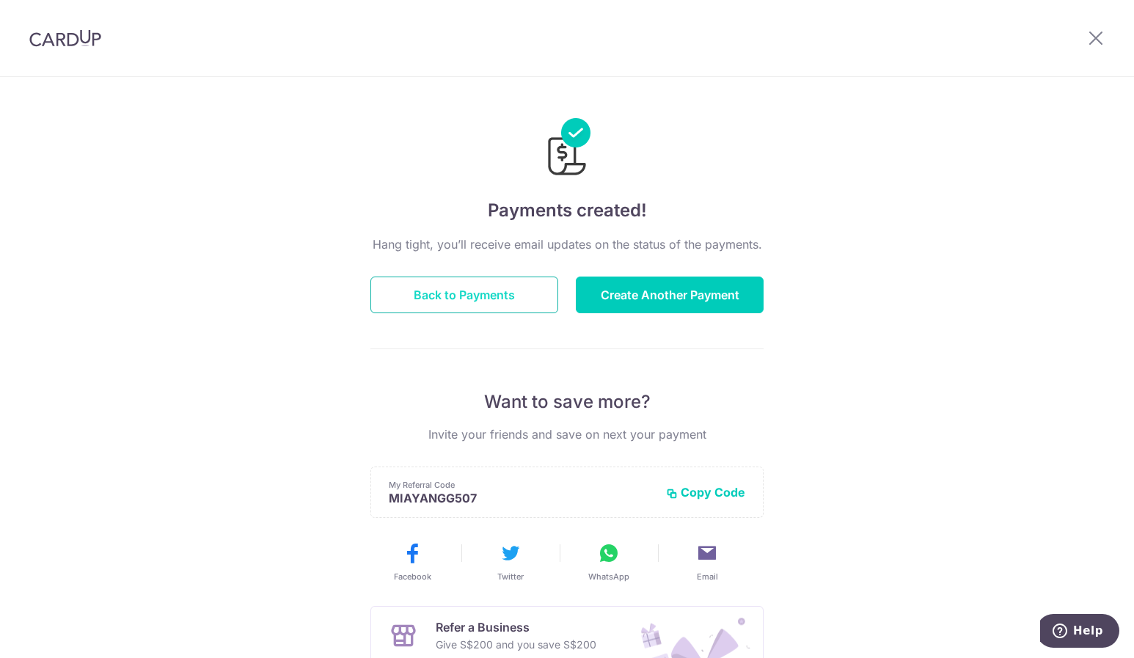
click at [530, 303] on button "Back to Payments" at bounding box center [465, 295] width 188 height 37
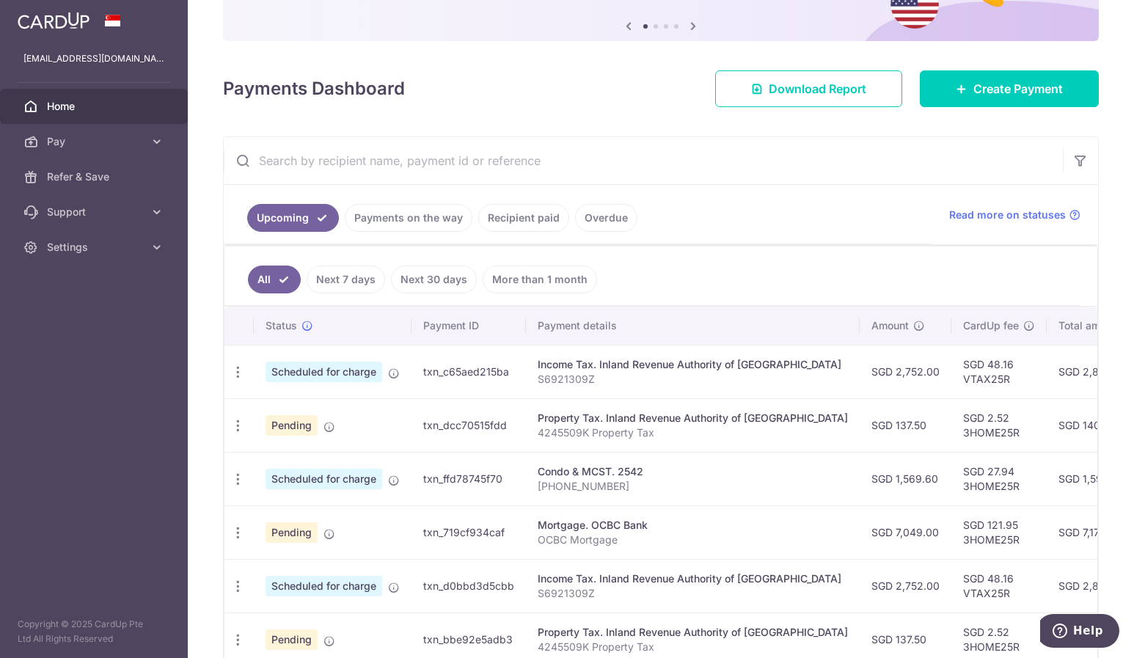
scroll to position [220, 0]
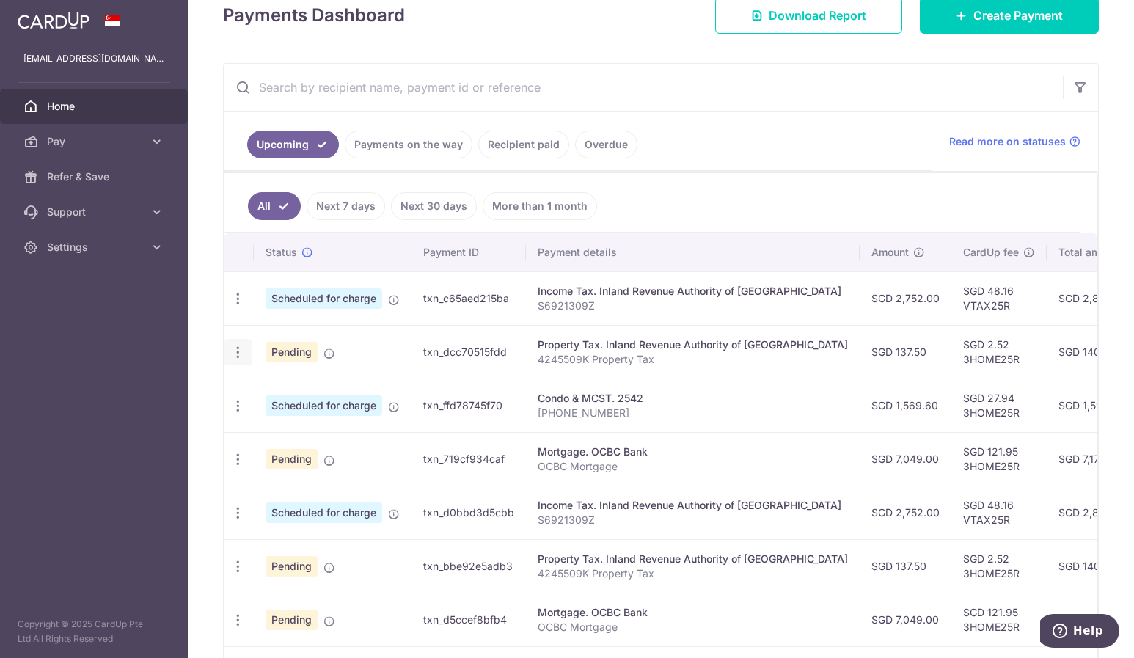
click at [240, 345] on icon "button" at bounding box center [237, 352] width 15 height 15
click at [258, 386] on link "Update payment" at bounding box center [301, 392] width 153 height 35
radio input "true"
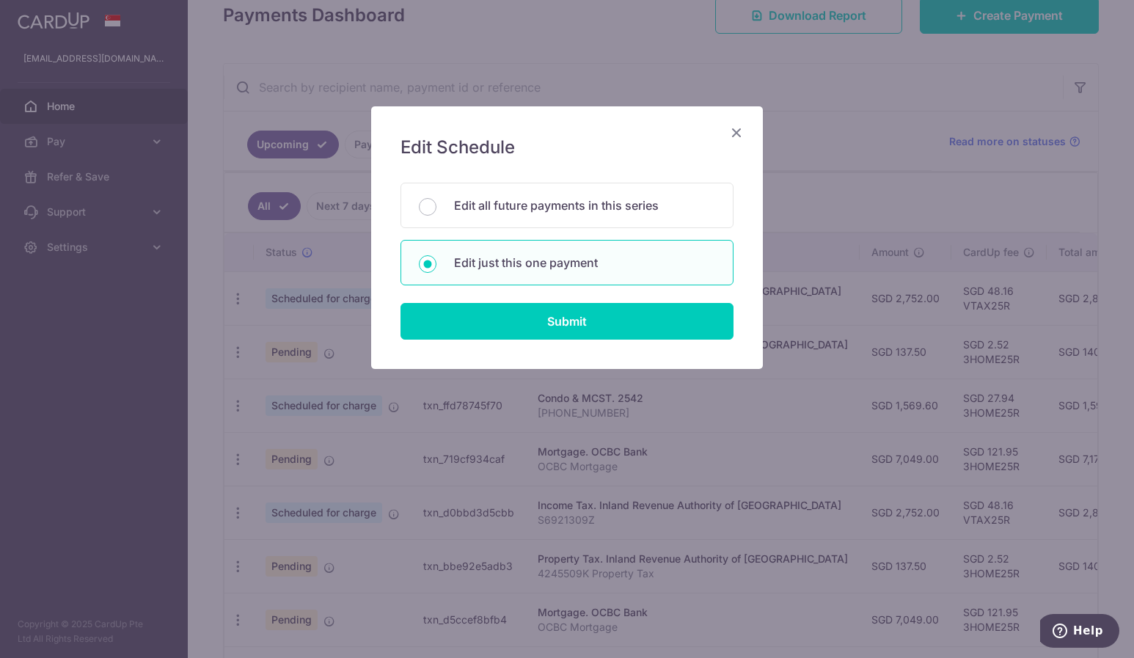
click at [734, 134] on icon "Close" at bounding box center [737, 132] width 18 height 18
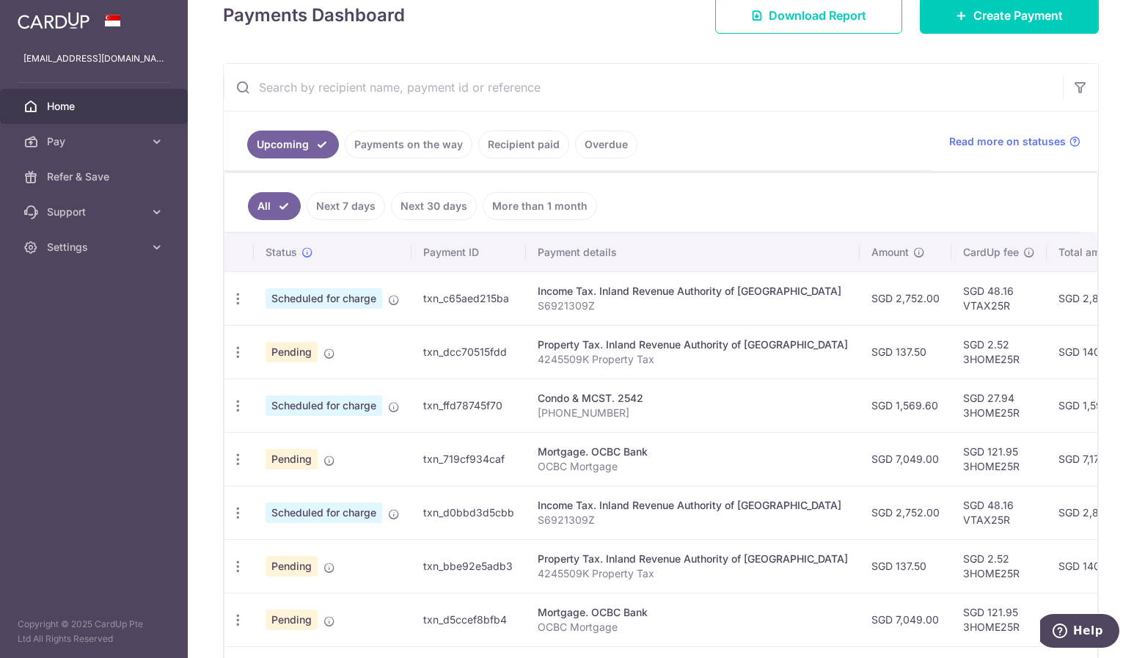
scroll to position [293, 0]
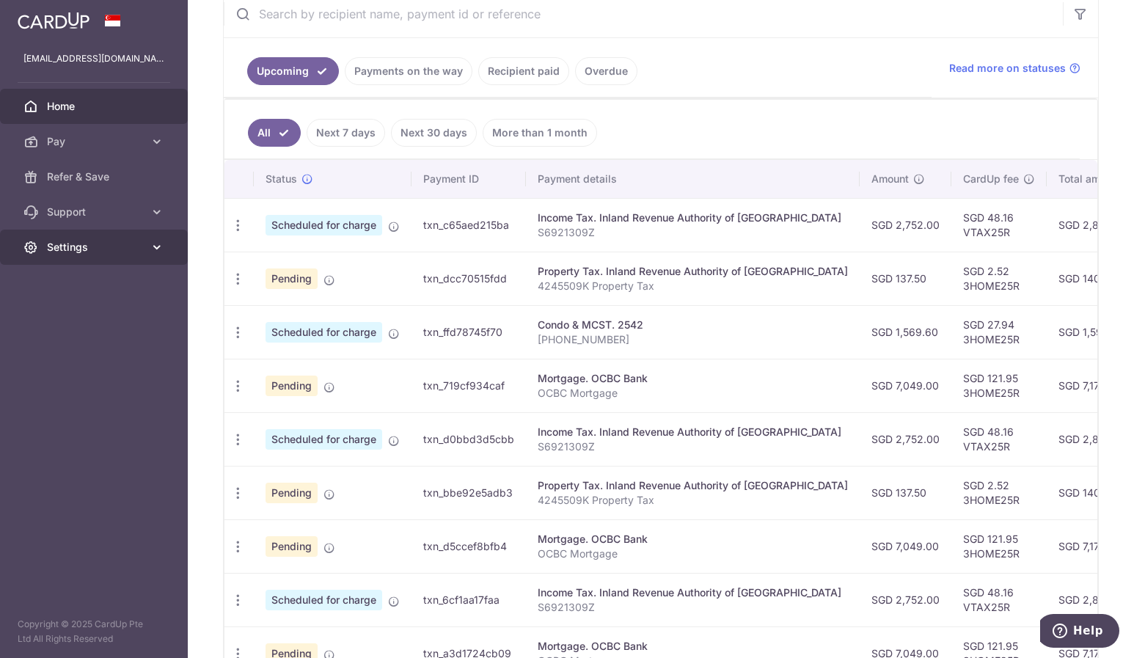
click at [110, 255] on link "Settings" at bounding box center [94, 247] width 188 height 35
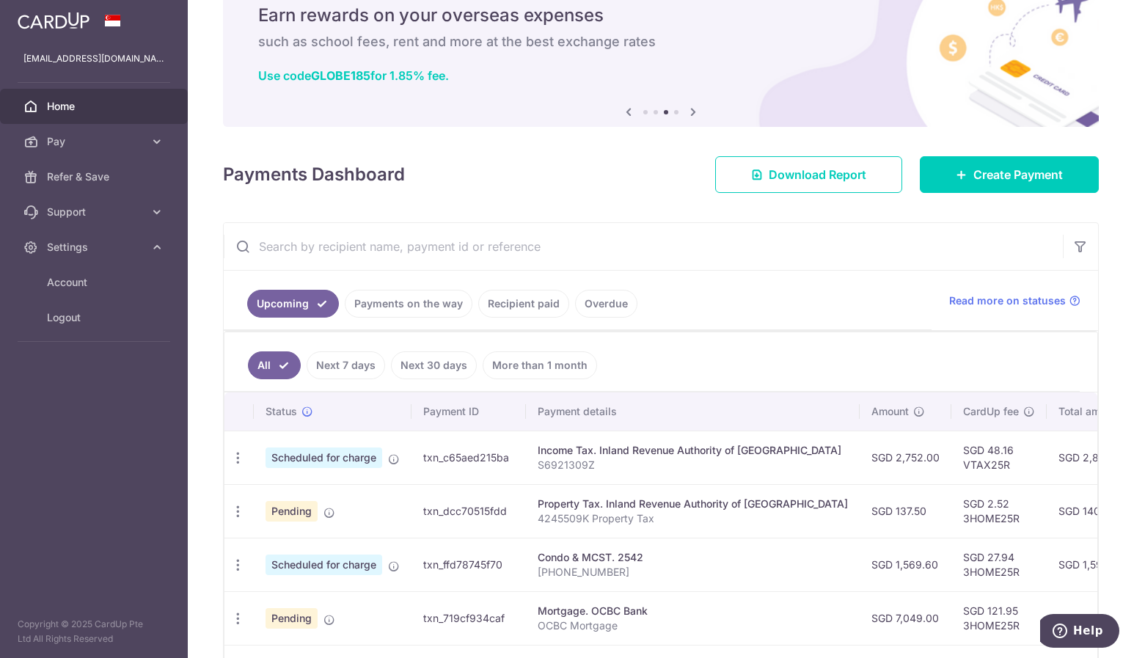
scroll to position [0, 0]
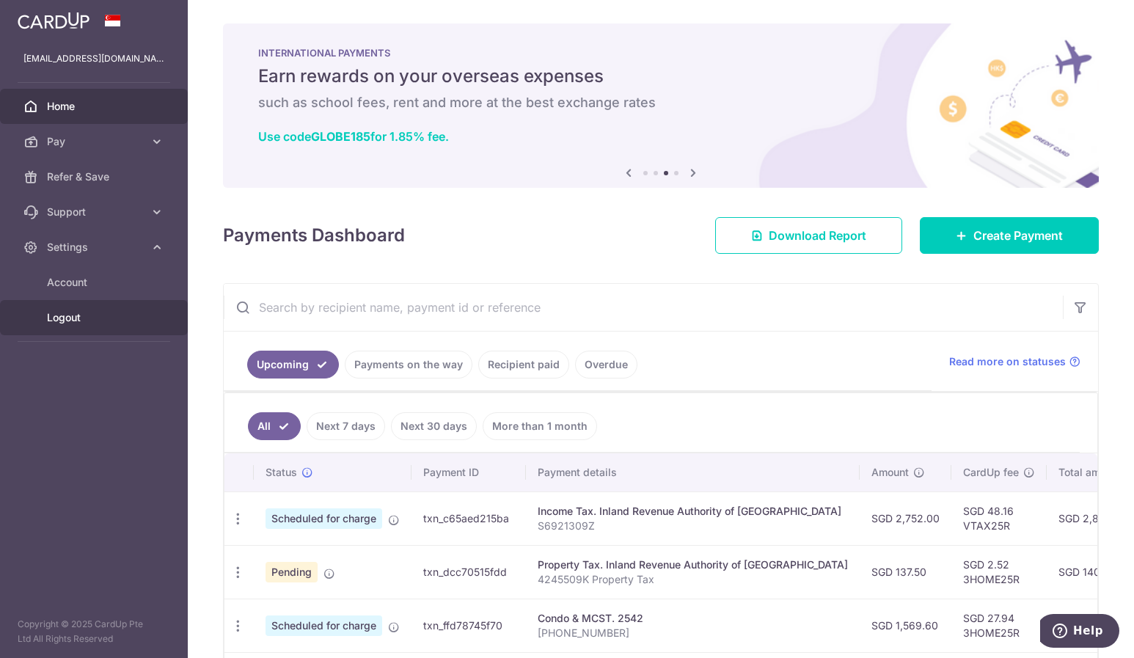
click at [78, 322] on span "Logout" at bounding box center [95, 317] width 97 height 15
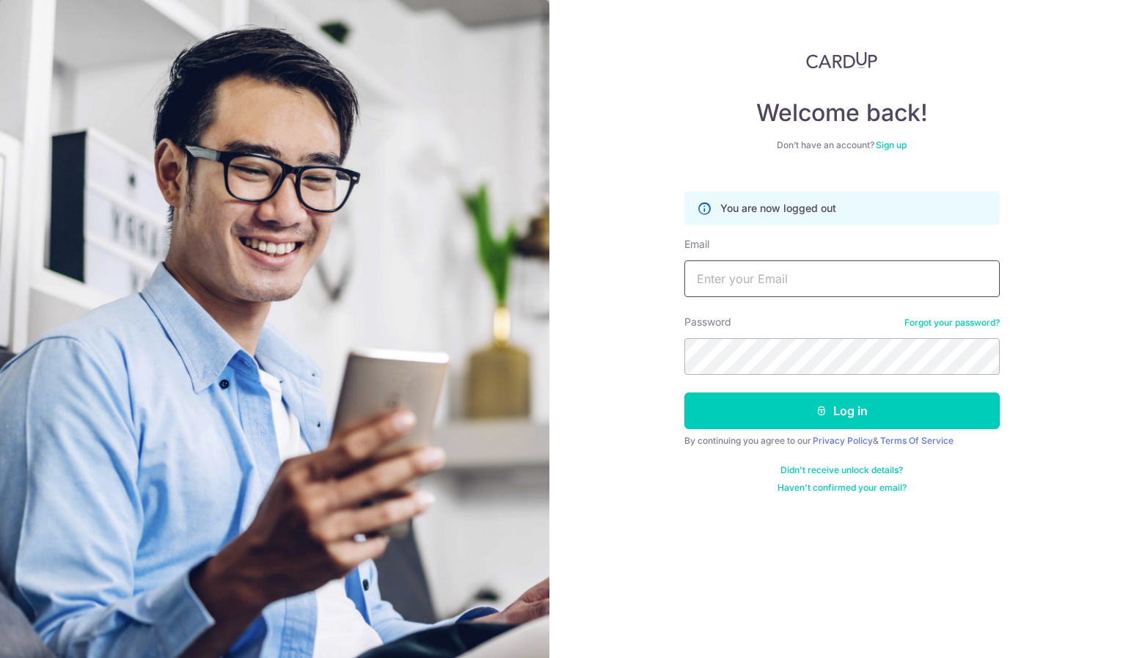
type input "[EMAIL_ADDRESS][DOMAIN_NAME]"
